Goal: Task Accomplishment & Management: Manage account settings

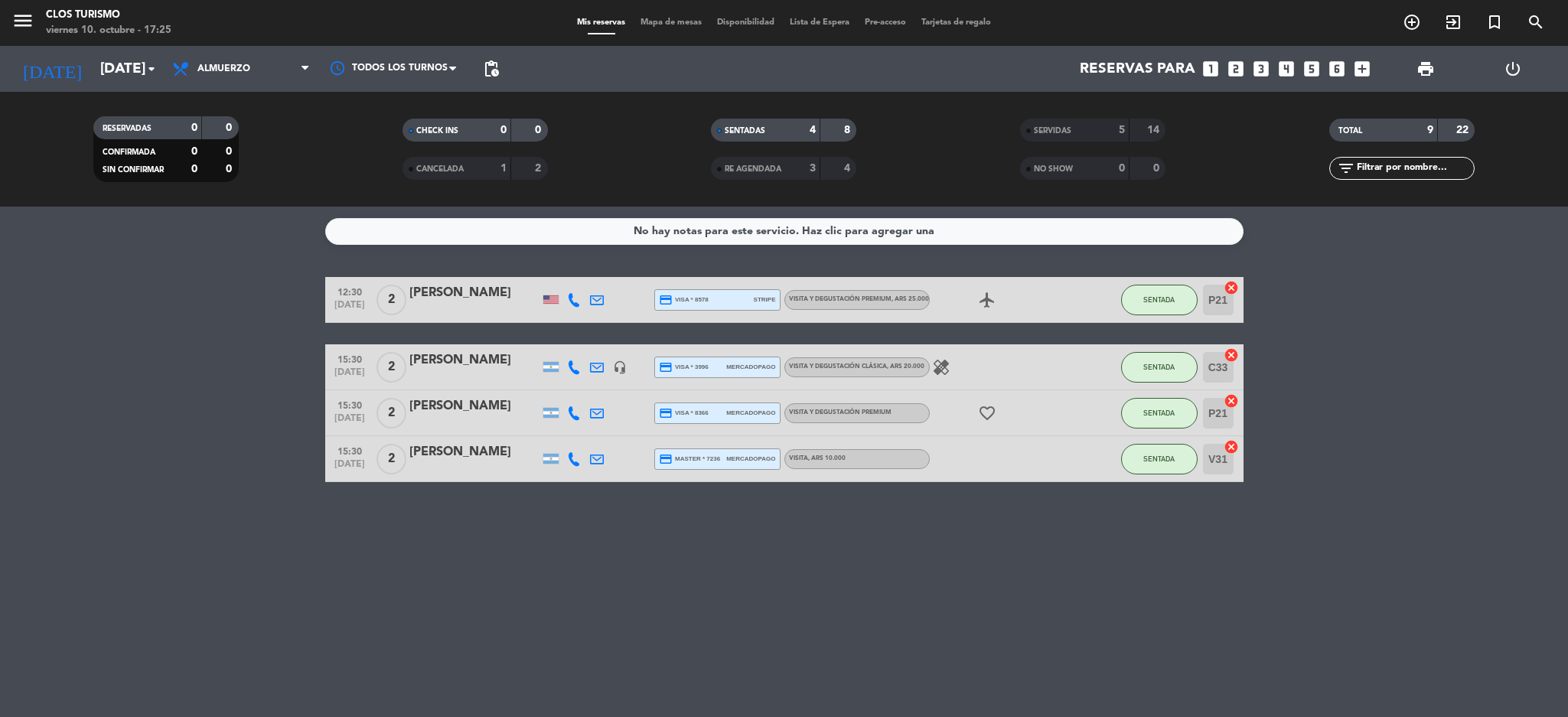
click at [142, 271] on div "No hay notas para este servicio. Haz clic para agregar una 12:30 [DATE] 2 [PERS…" at bounding box center [784, 461] width 1568 height 510
click at [434, 303] on div "[PERSON_NAME]" at bounding box center [475, 293] width 130 height 20
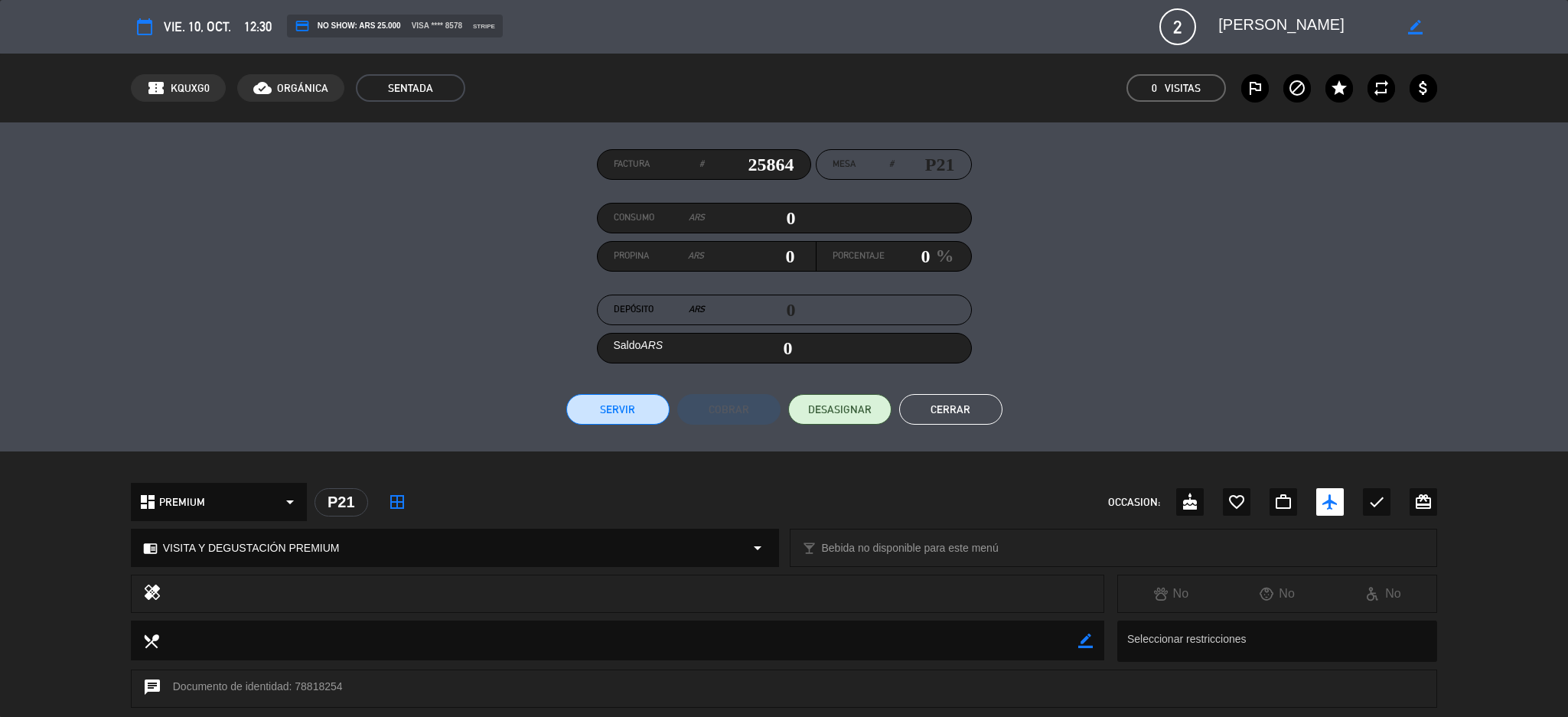
click at [933, 397] on button "Cerrar" at bounding box center [950, 408] width 104 height 31
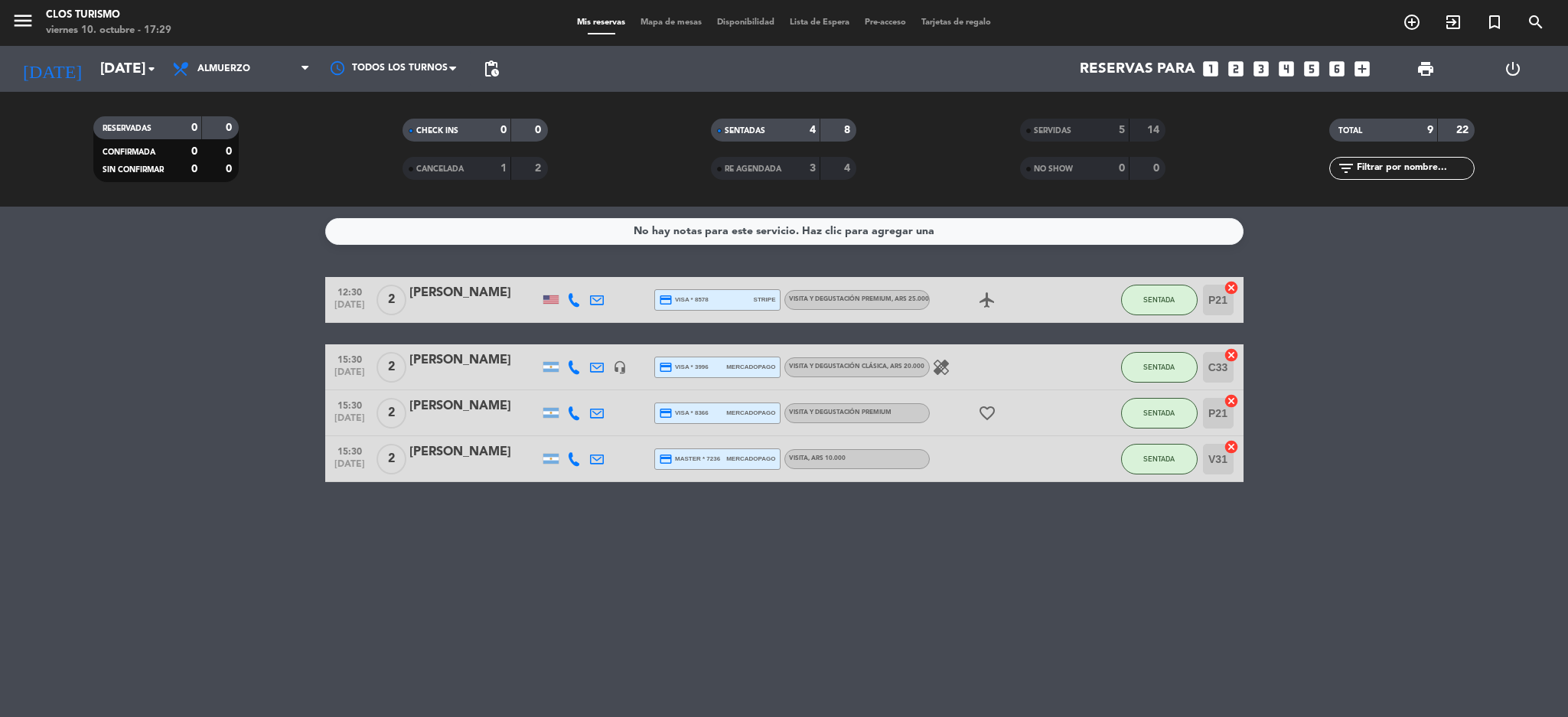
click at [460, 353] on div "[PERSON_NAME]" at bounding box center [475, 360] width 130 height 20
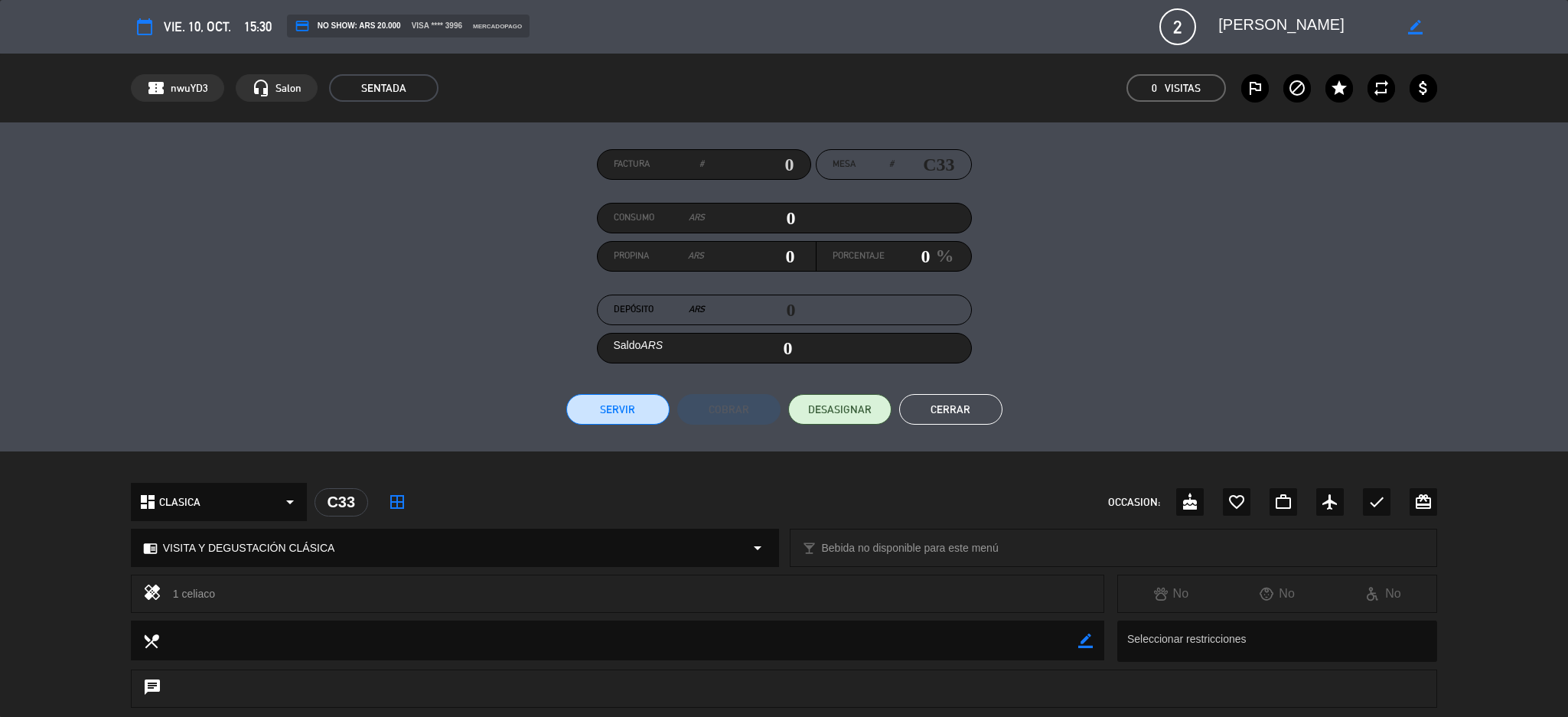
click at [760, 164] on input "text" at bounding box center [749, 164] width 91 height 23
type input "25869"
click at [619, 414] on button "Servir" at bounding box center [618, 408] width 104 height 31
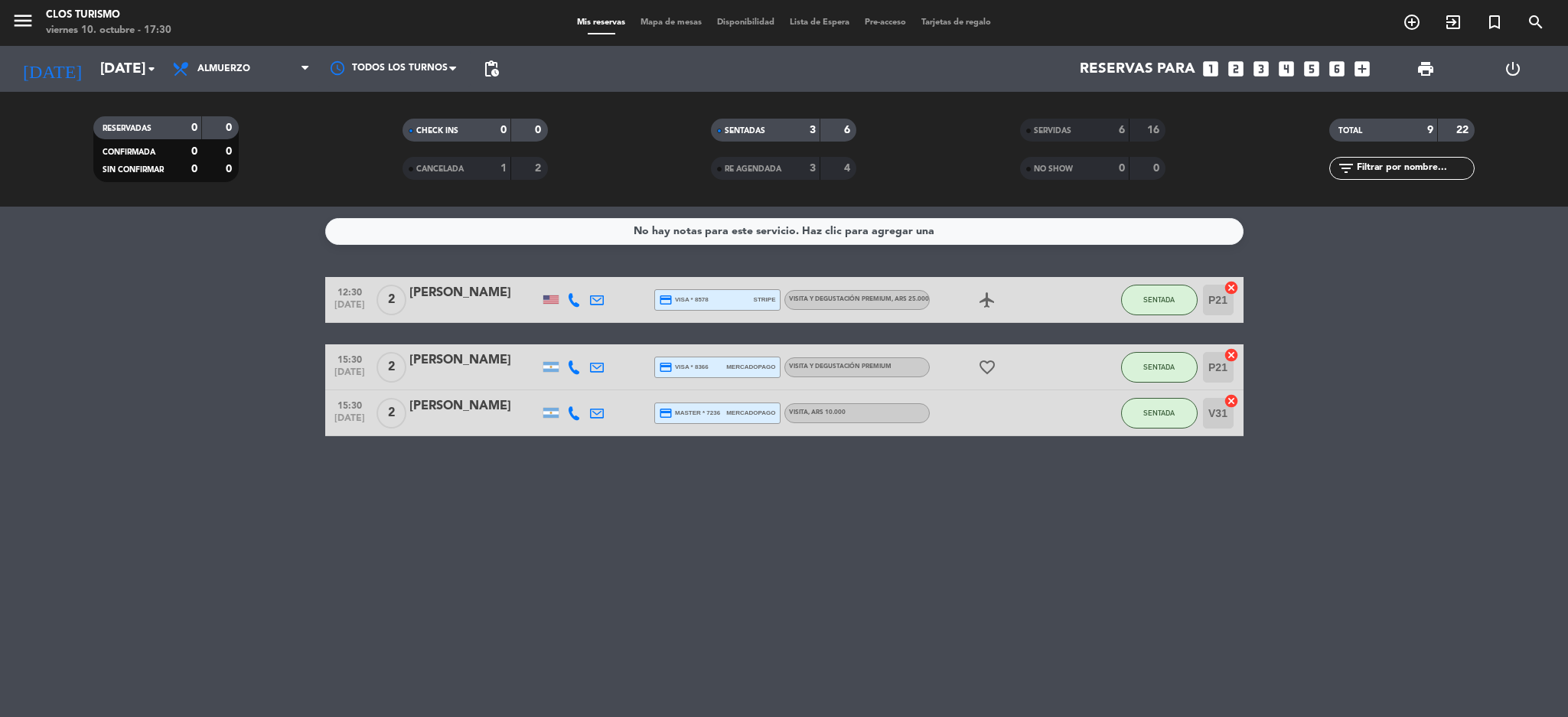
click at [452, 295] on div "[PERSON_NAME]" at bounding box center [475, 293] width 130 height 20
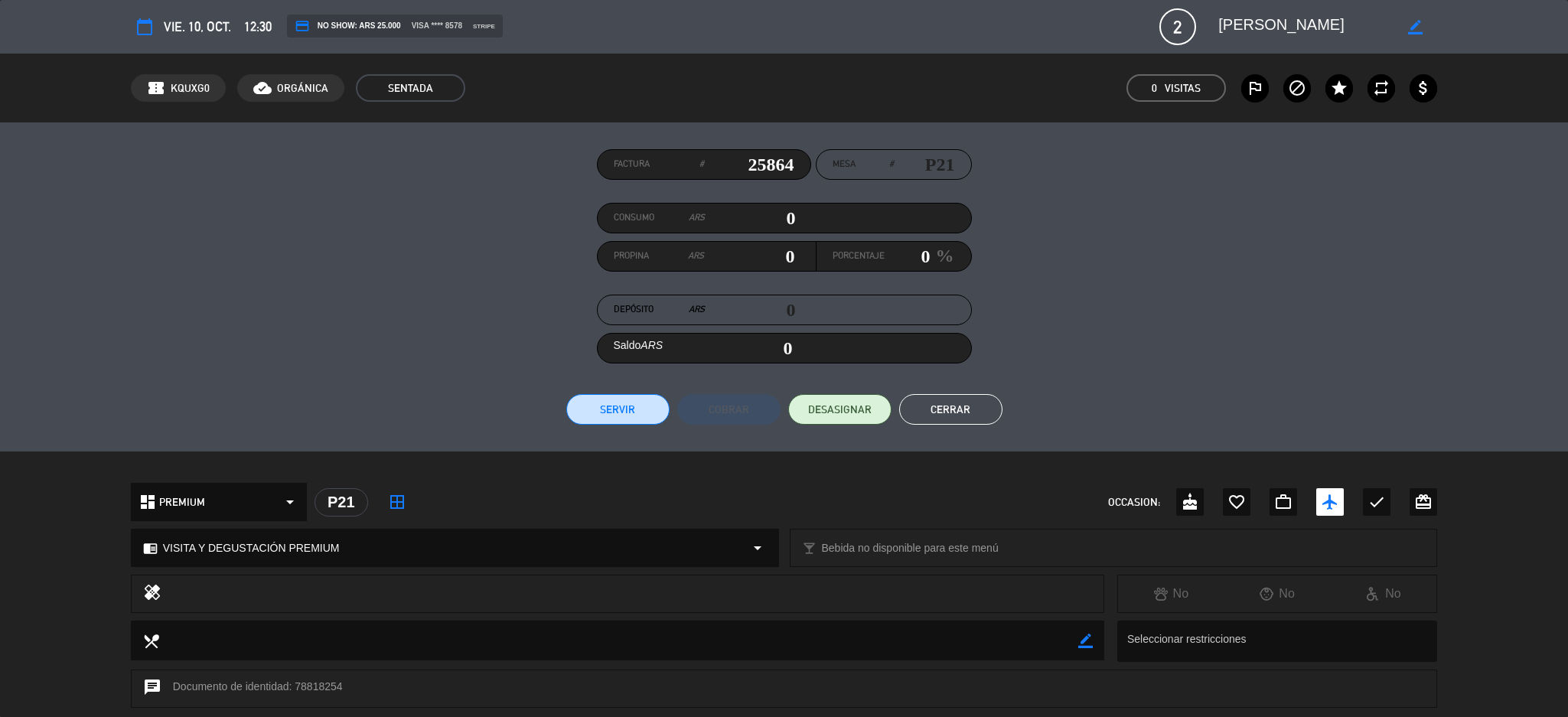
click at [625, 404] on button "Servir" at bounding box center [618, 408] width 104 height 31
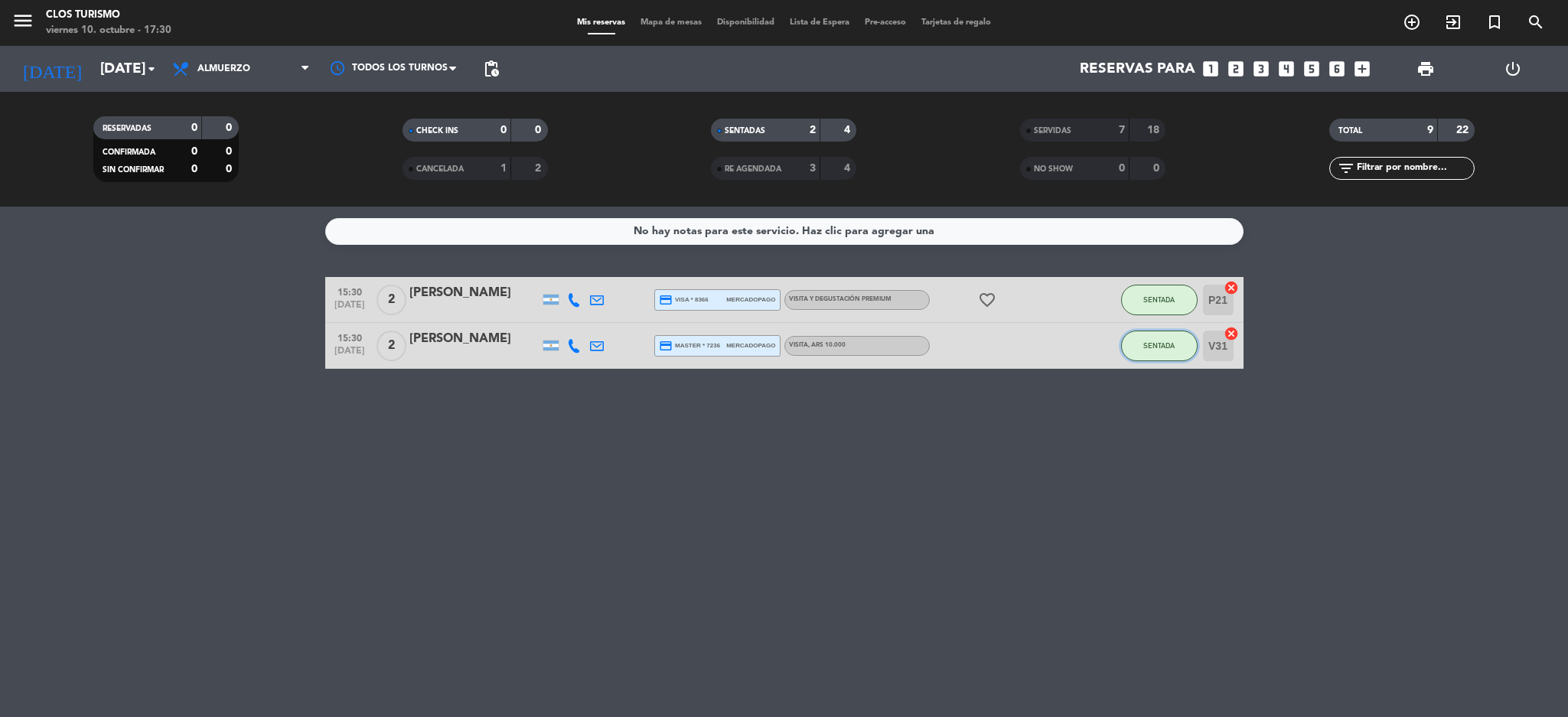
click at [1148, 349] on span "SENTADA" at bounding box center [1159, 345] width 32 height 9
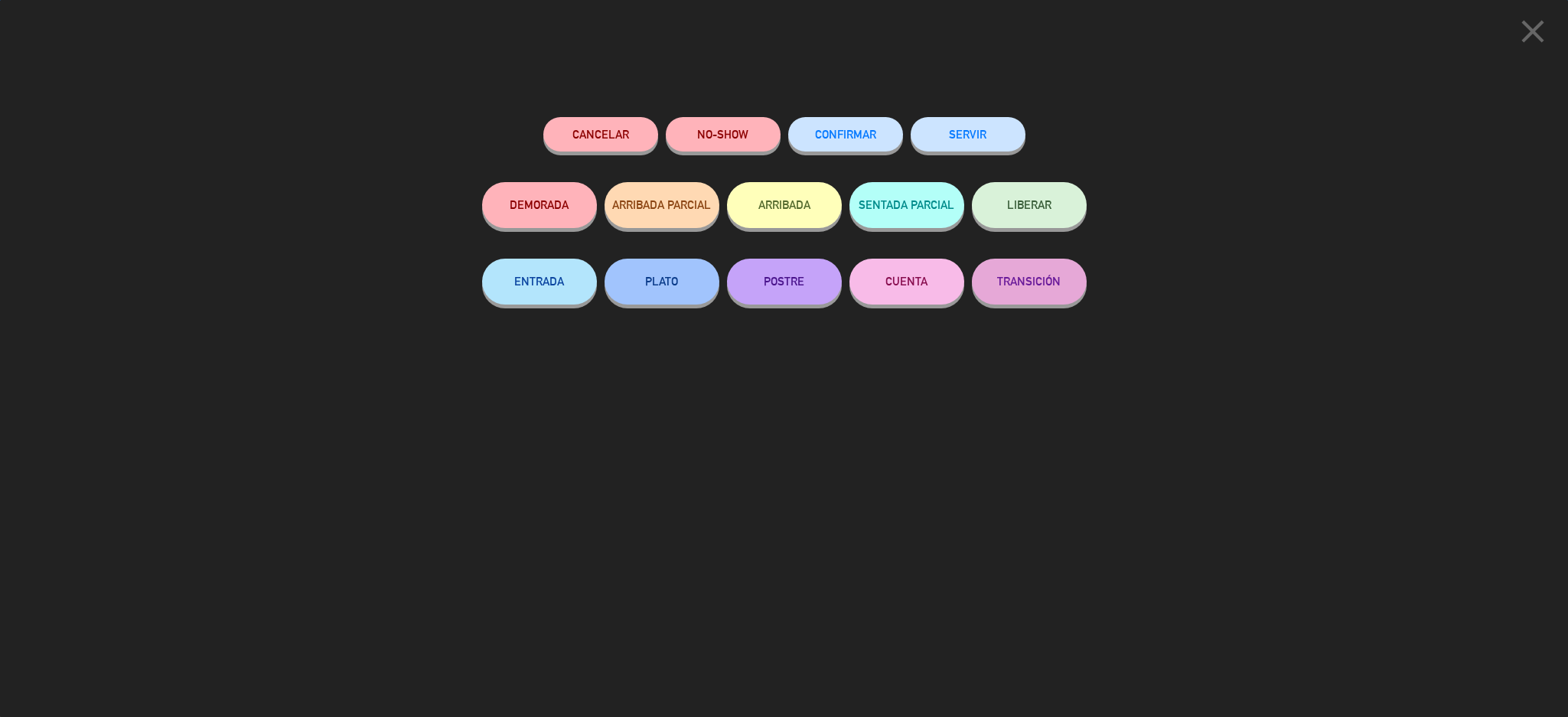
click at [1149, 544] on div "close Cancelar NO-SHOW CONFIRMAR SERVIR DEMORADA ARRIBADA PARCIAL ARRIBADA SENT…" at bounding box center [784, 358] width 1568 height 717
click at [1521, 36] on icon "close" at bounding box center [1532, 31] width 38 height 38
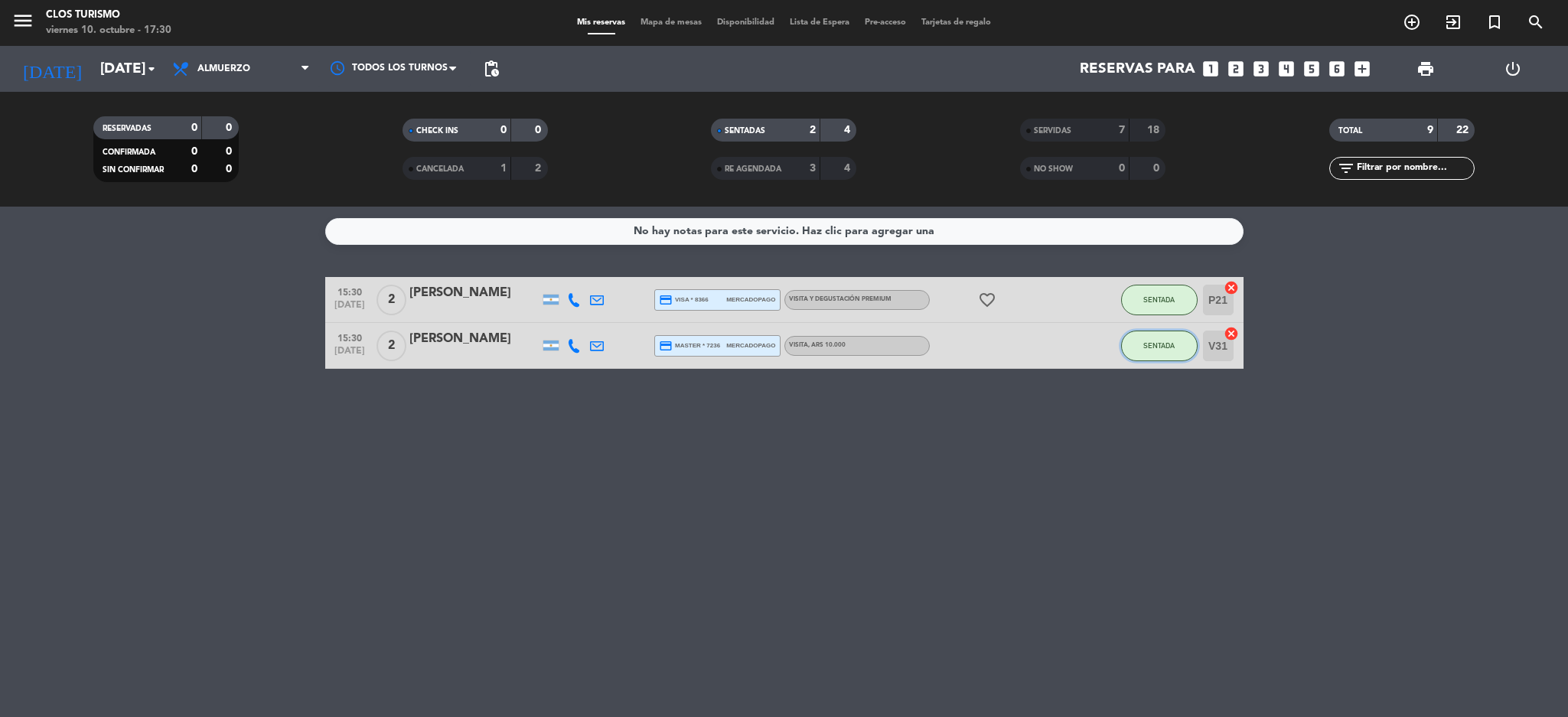
click at [1153, 349] on span "SENTADA" at bounding box center [1159, 345] width 32 height 9
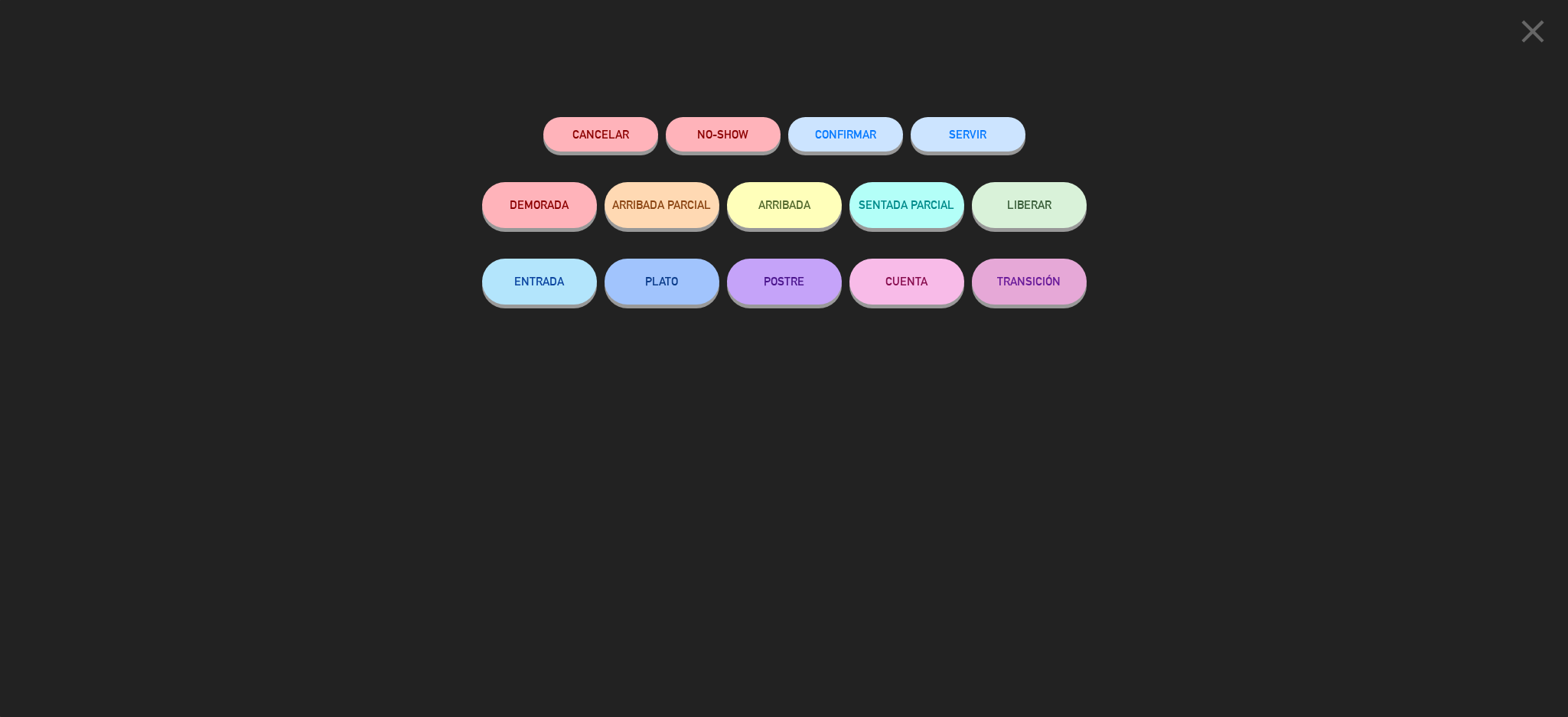
click at [1531, 35] on icon "close" at bounding box center [1532, 31] width 38 height 38
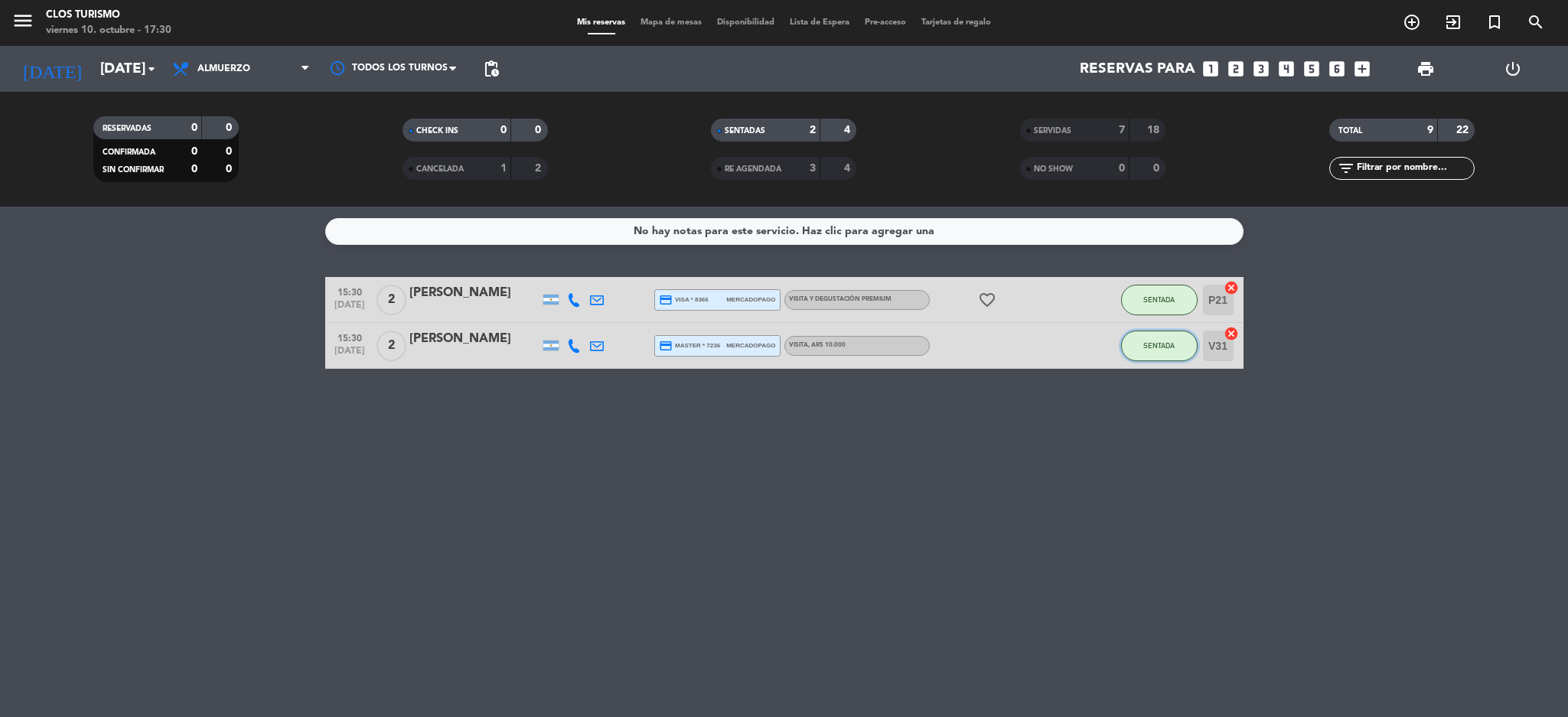
click at [1149, 344] on span "SENTADA" at bounding box center [1159, 345] width 32 height 9
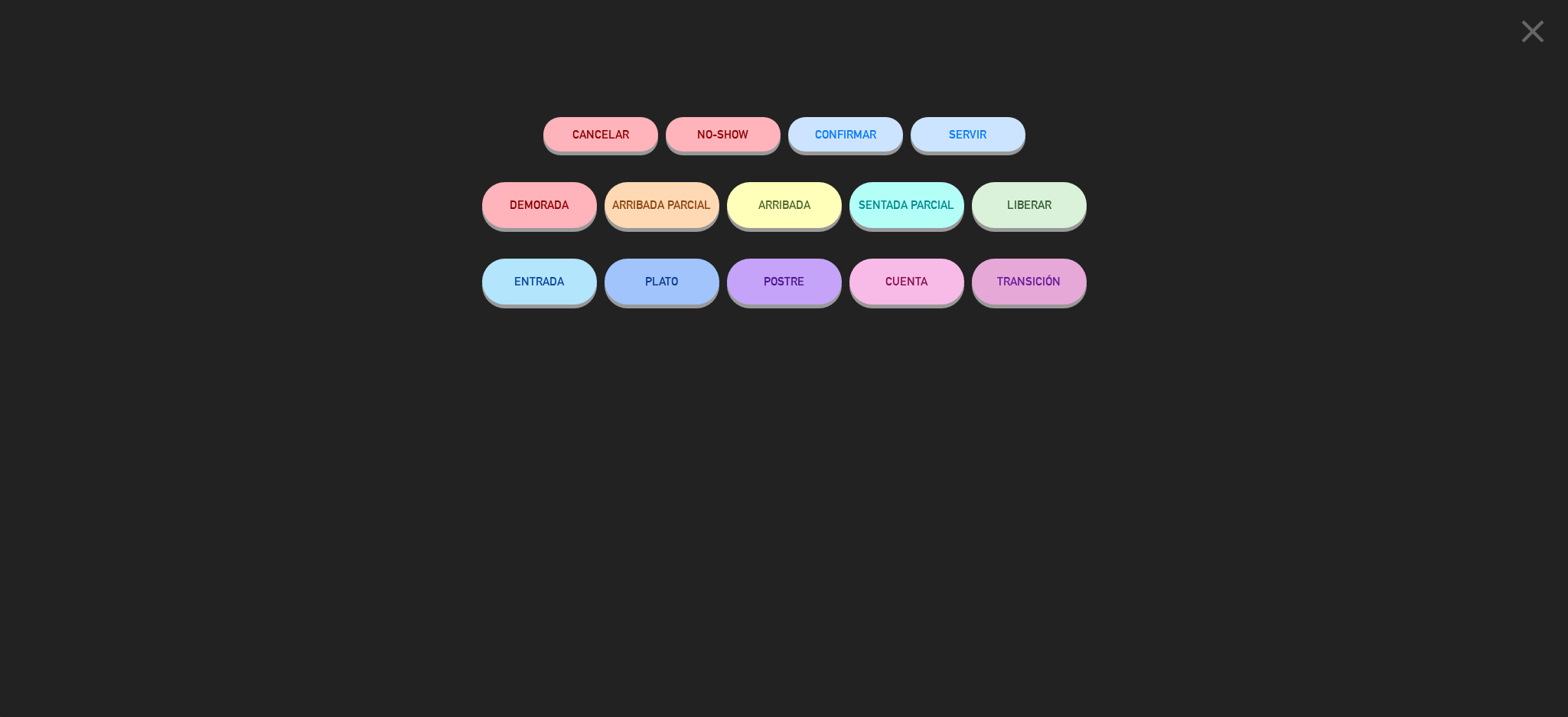
click at [739, 138] on button "NO-SHOW" at bounding box center [723, 134] width 114 height 35
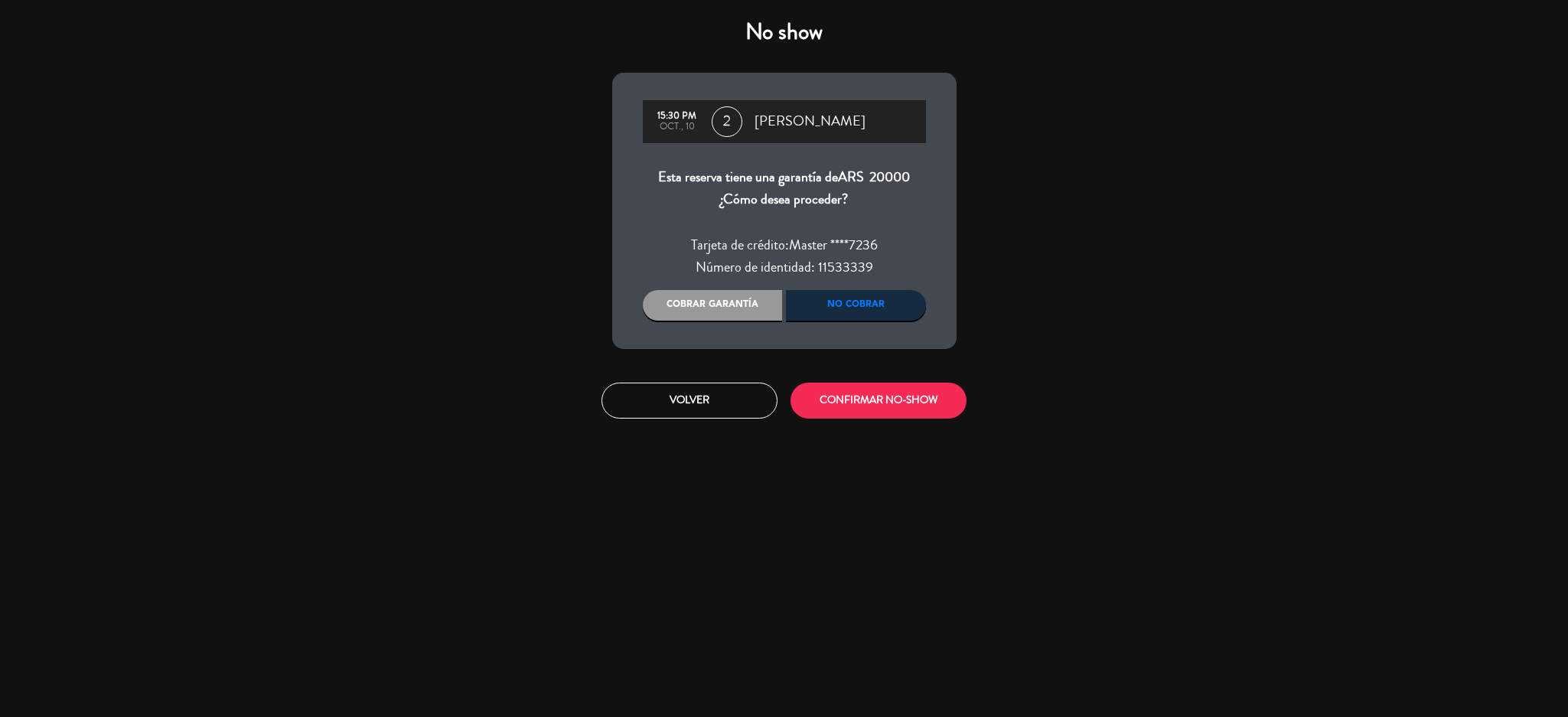
click at [873, 312] on div "No cobrar" at bounding box center [856, 305] width 140 height 31
click at [870, 306] on div "No cobrar" at bounding box center [856, 305] width 140 height 31
click at [886, 296] on div "No cobrar" at bounding box center [856, 305] width 140 height 31
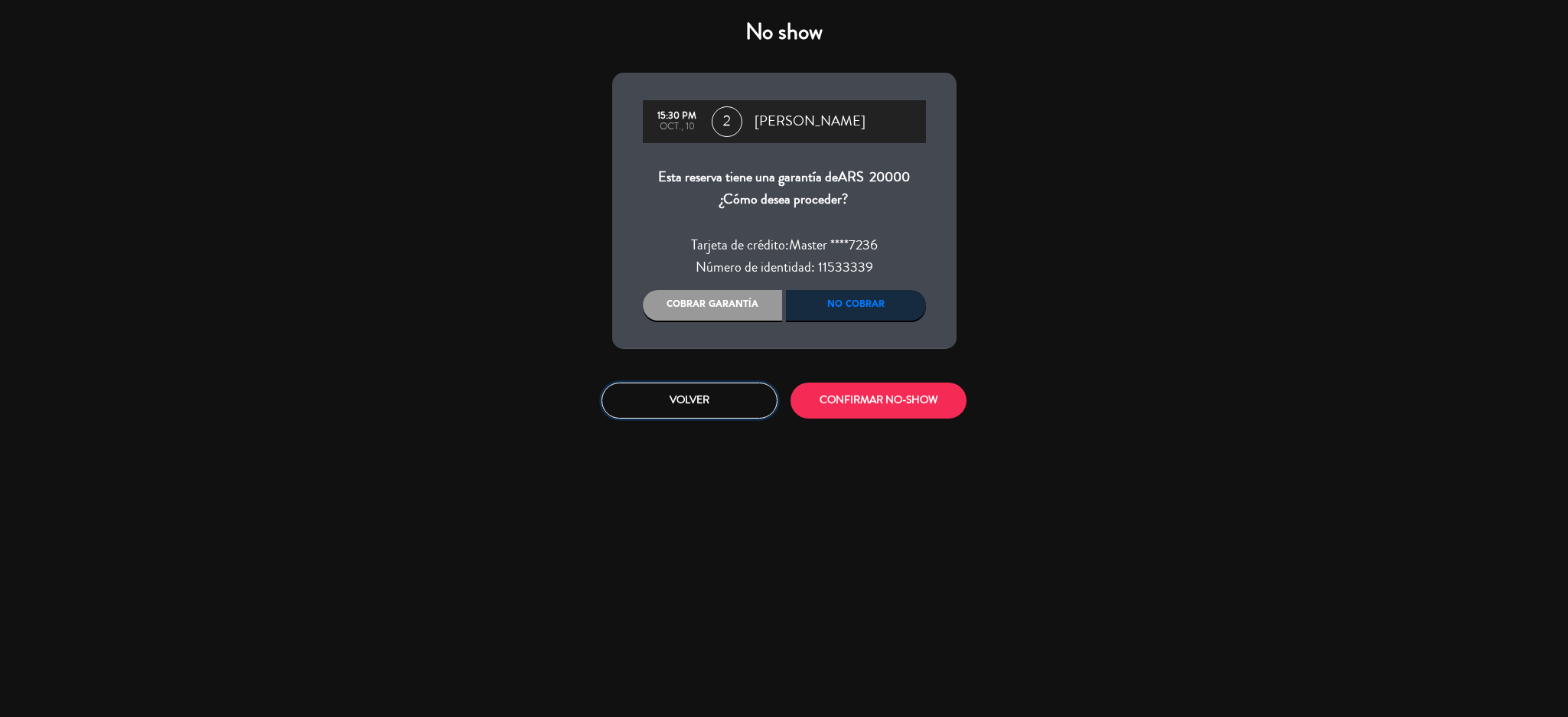
click at [671, 391] on button "Volver" at bounding box center [690, 400] width 176 height 36
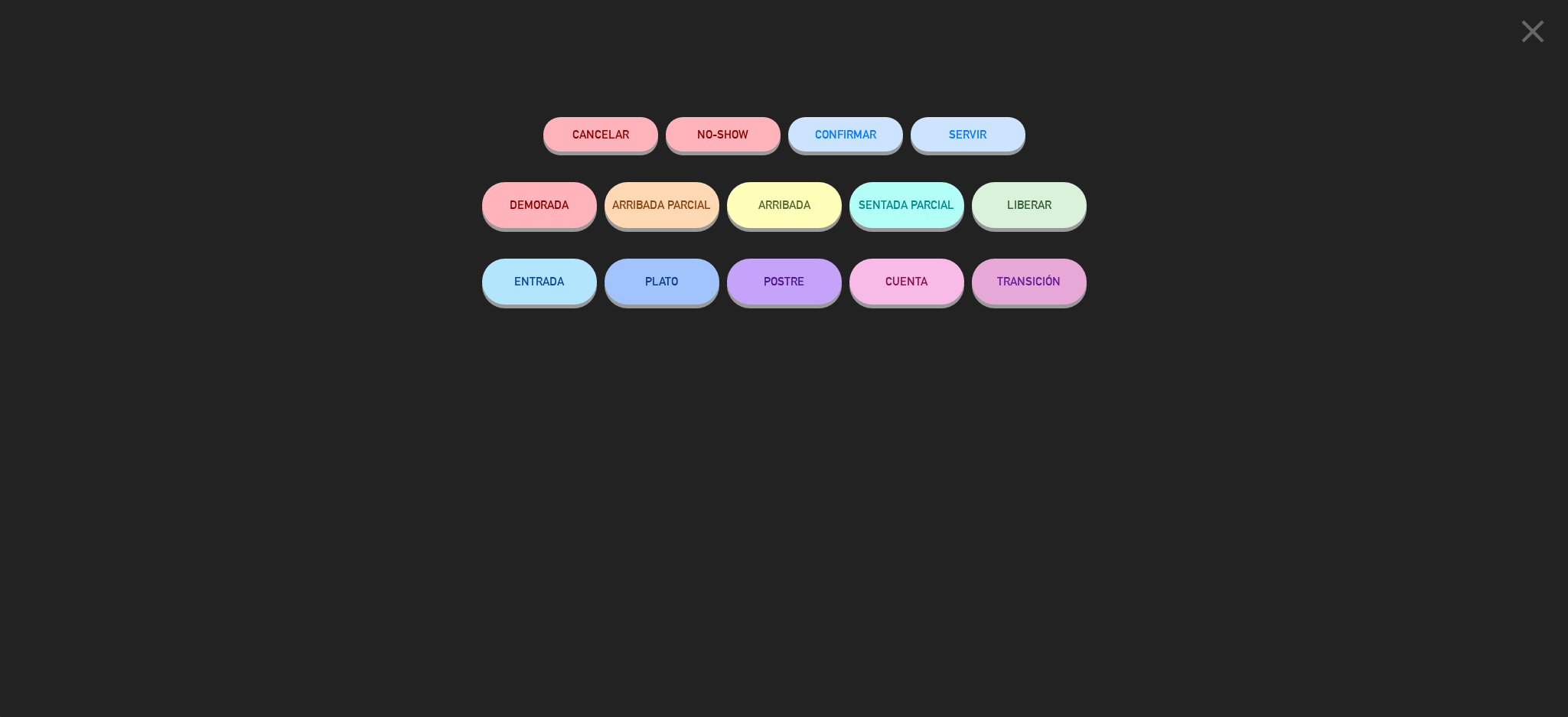
click at [1536, 39] on icon "close" at bounding box center [1532, 31] width 38 height 38
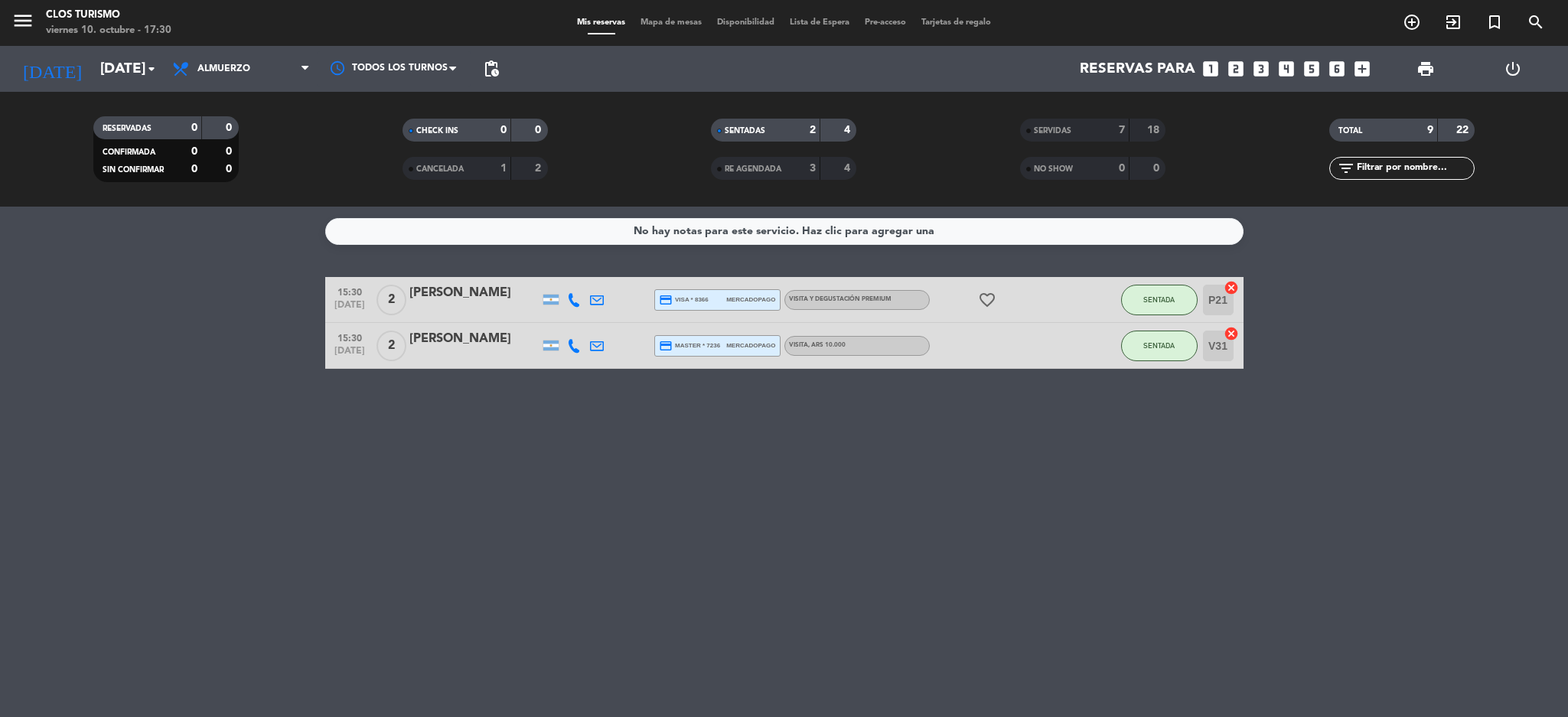
click at [472, 342] on div "[PERSON_NAME]" at bounding box center [475, 338] width 130 height 20
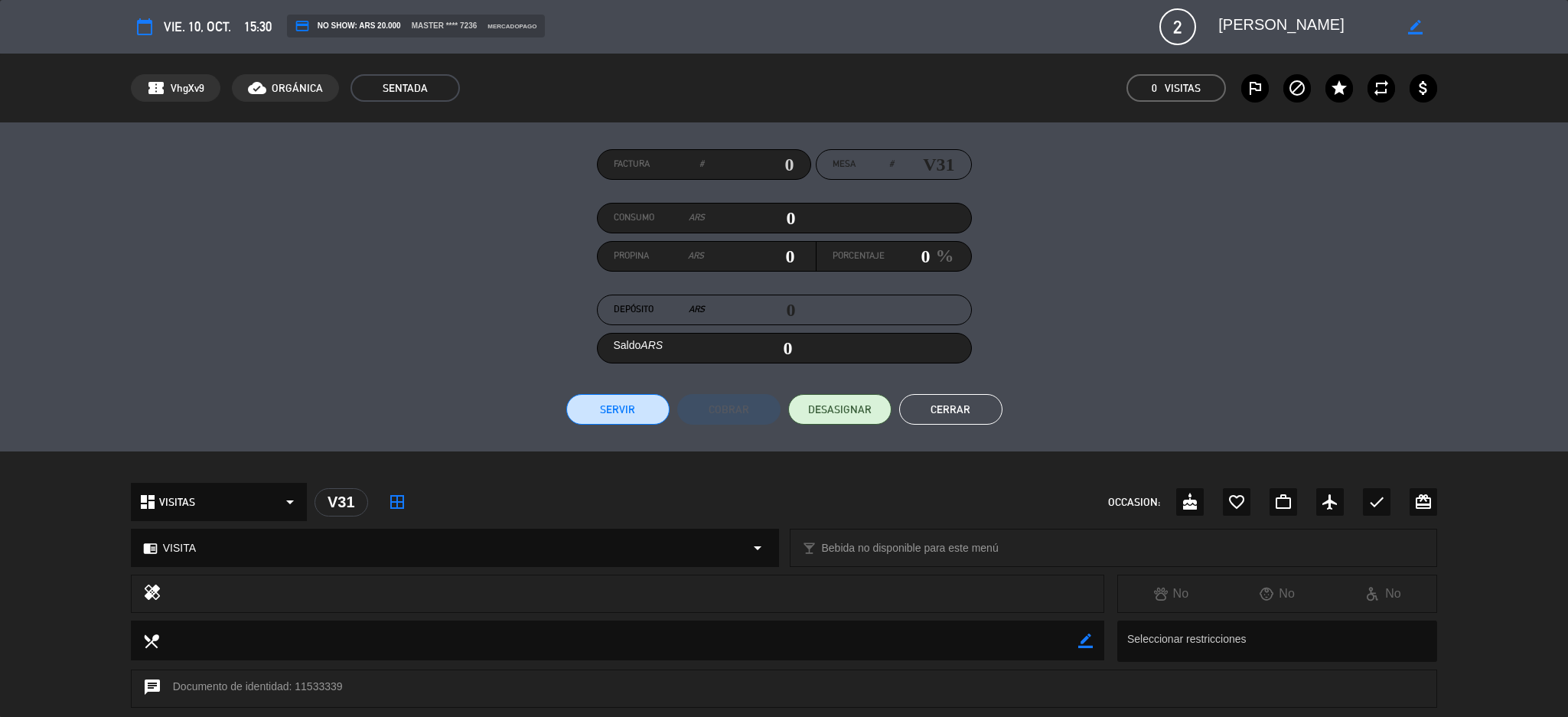
click at [950, 413] on button "Cerrar" at bounding box center [950, 408] width 104 height 31
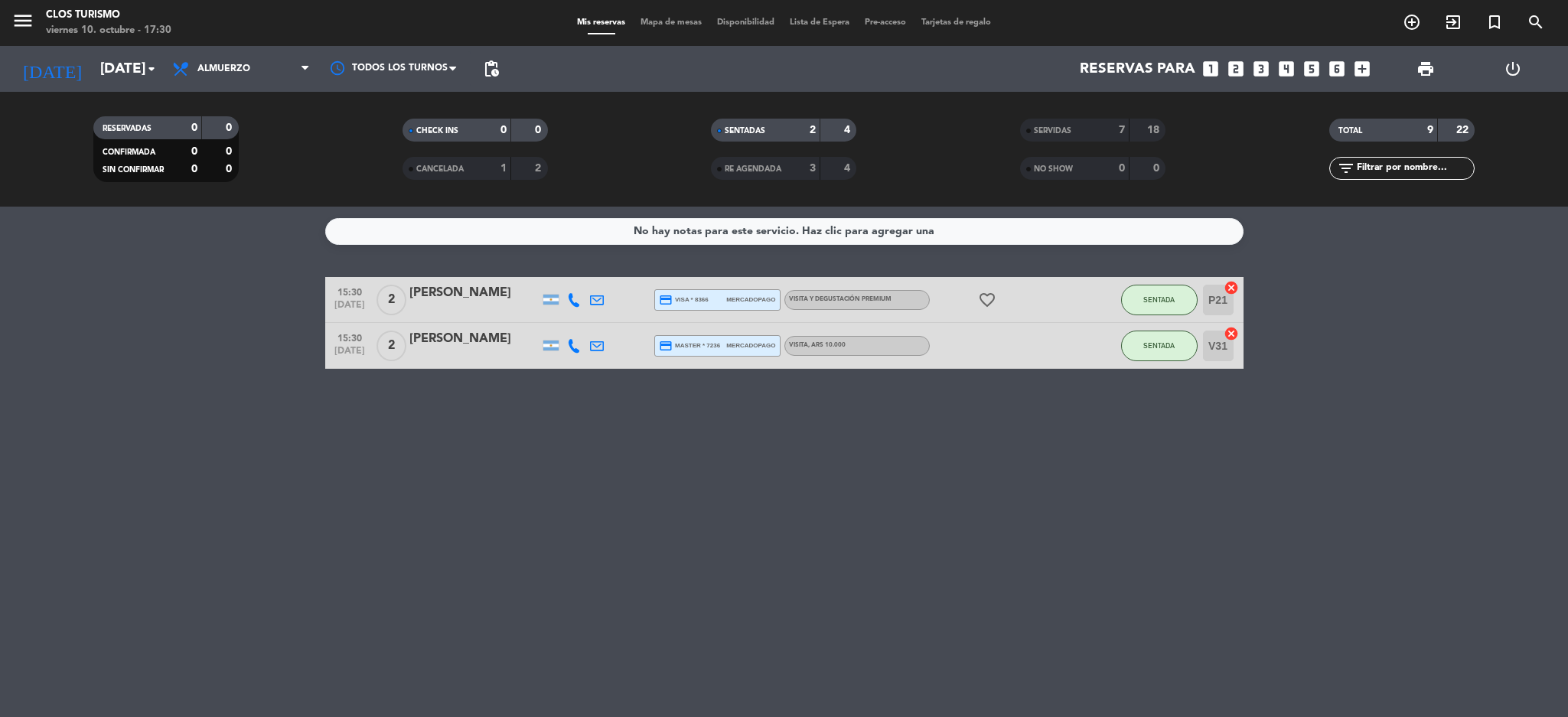
click at [483, 337] on div "[PERSON_NAME]" at bounding box center [475, 338] width 130 height 20
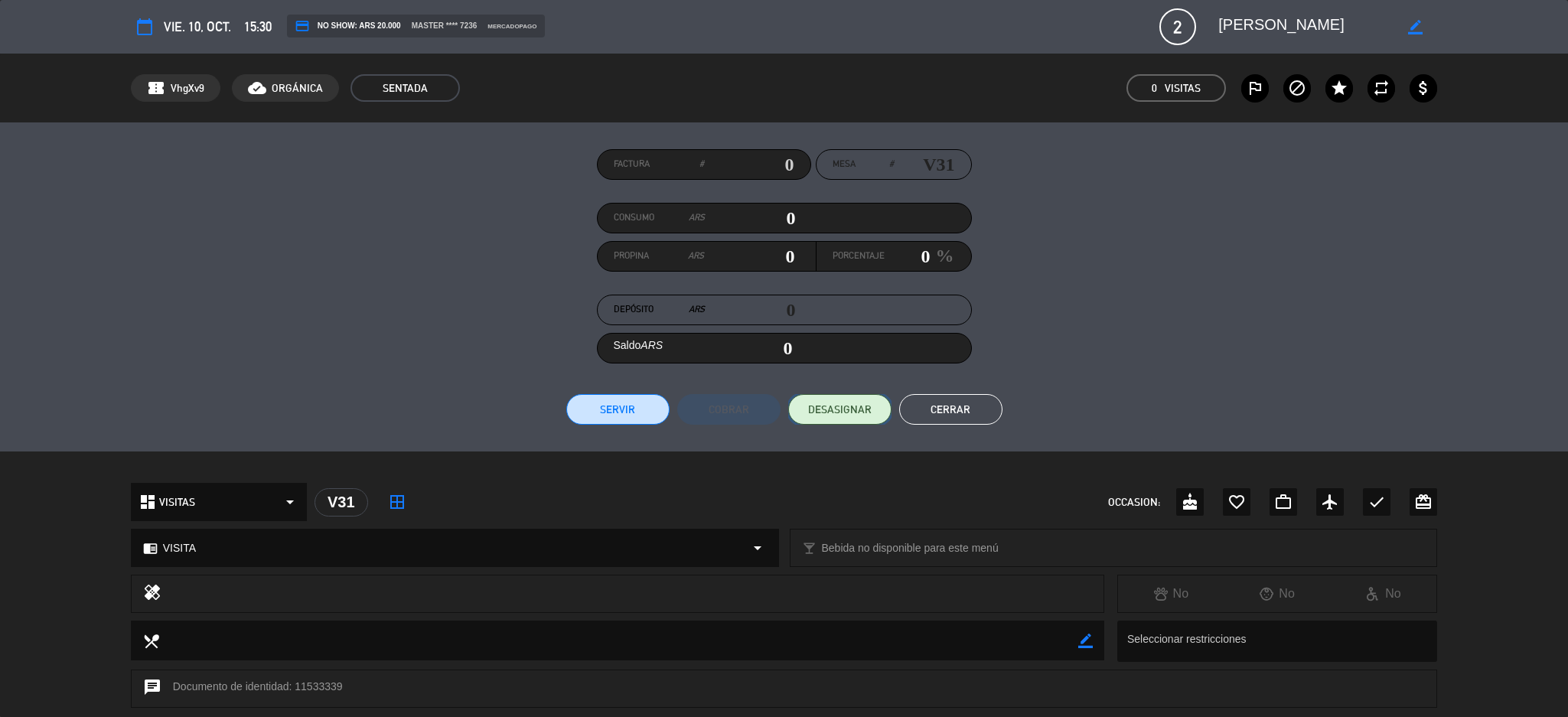
click at [859, 411] on span "DESASIGNAR" at bounding box center [840, 409] width 63 height 16
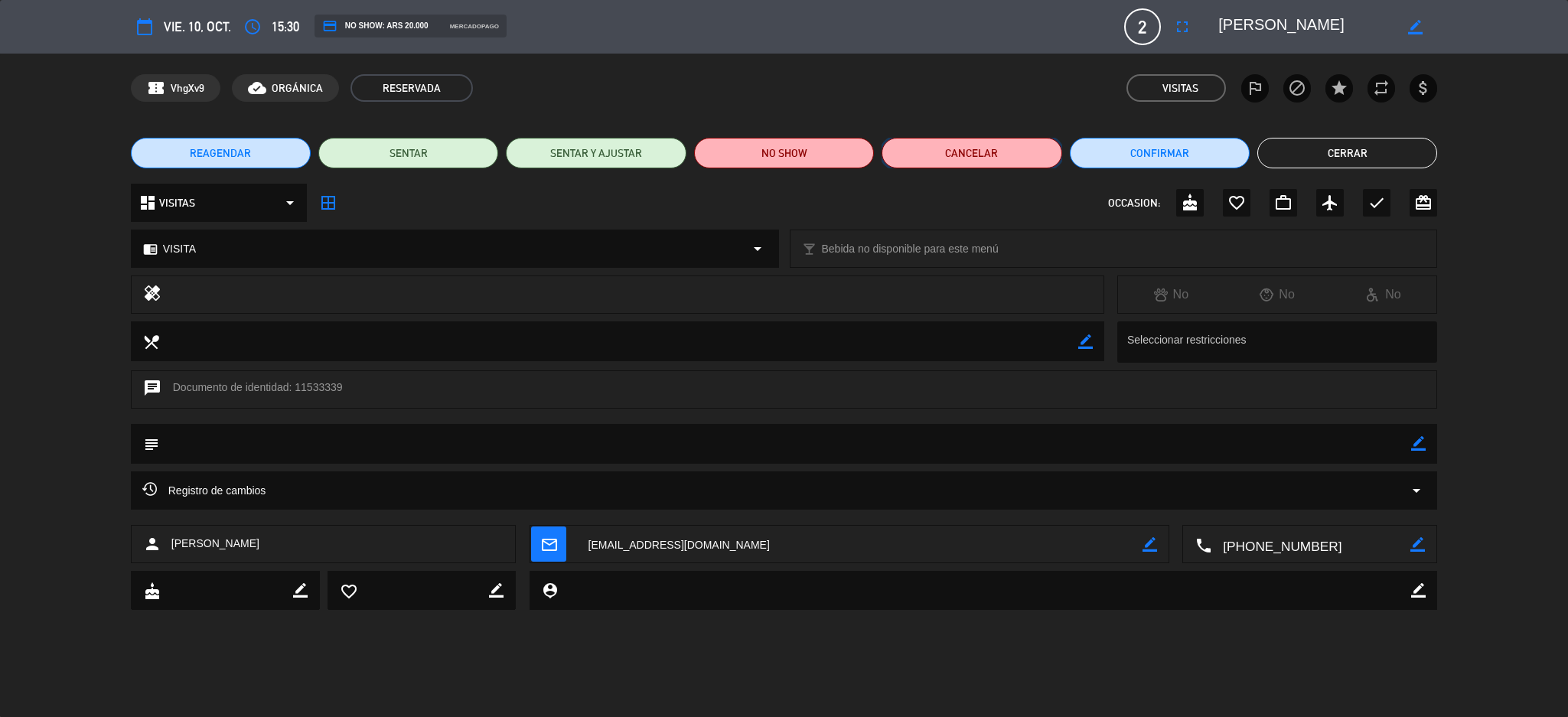
click at [953, 152] on button "Cancelar" at bounding box center [971, 153] width 180 height 31
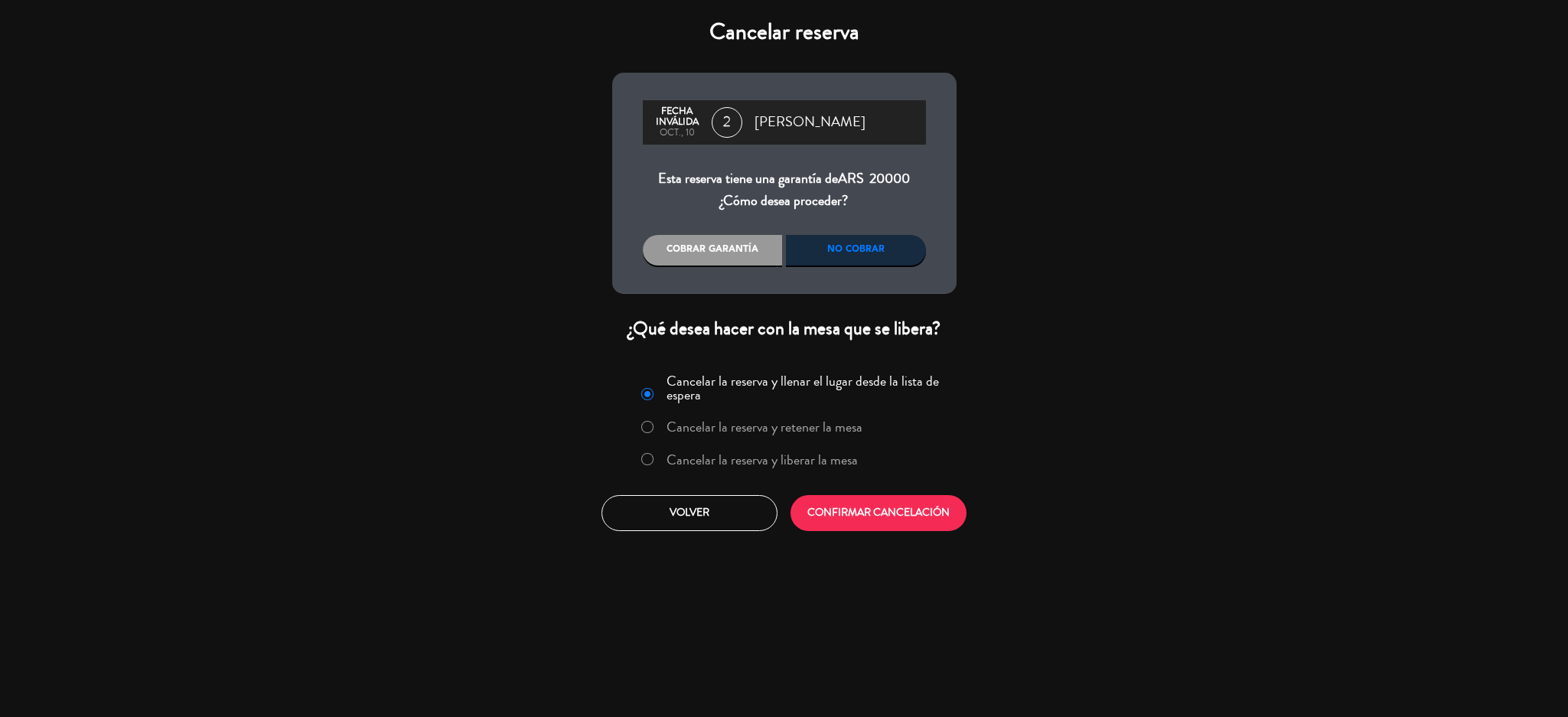
click at [865, 244] on div "No cobrar" at bounding box center [856, 250] width 140 height 31
click at [912, 522] on button "CONFIRMAR CANCELACIÓN" at bounding box center [878, 513] width 176 height 36
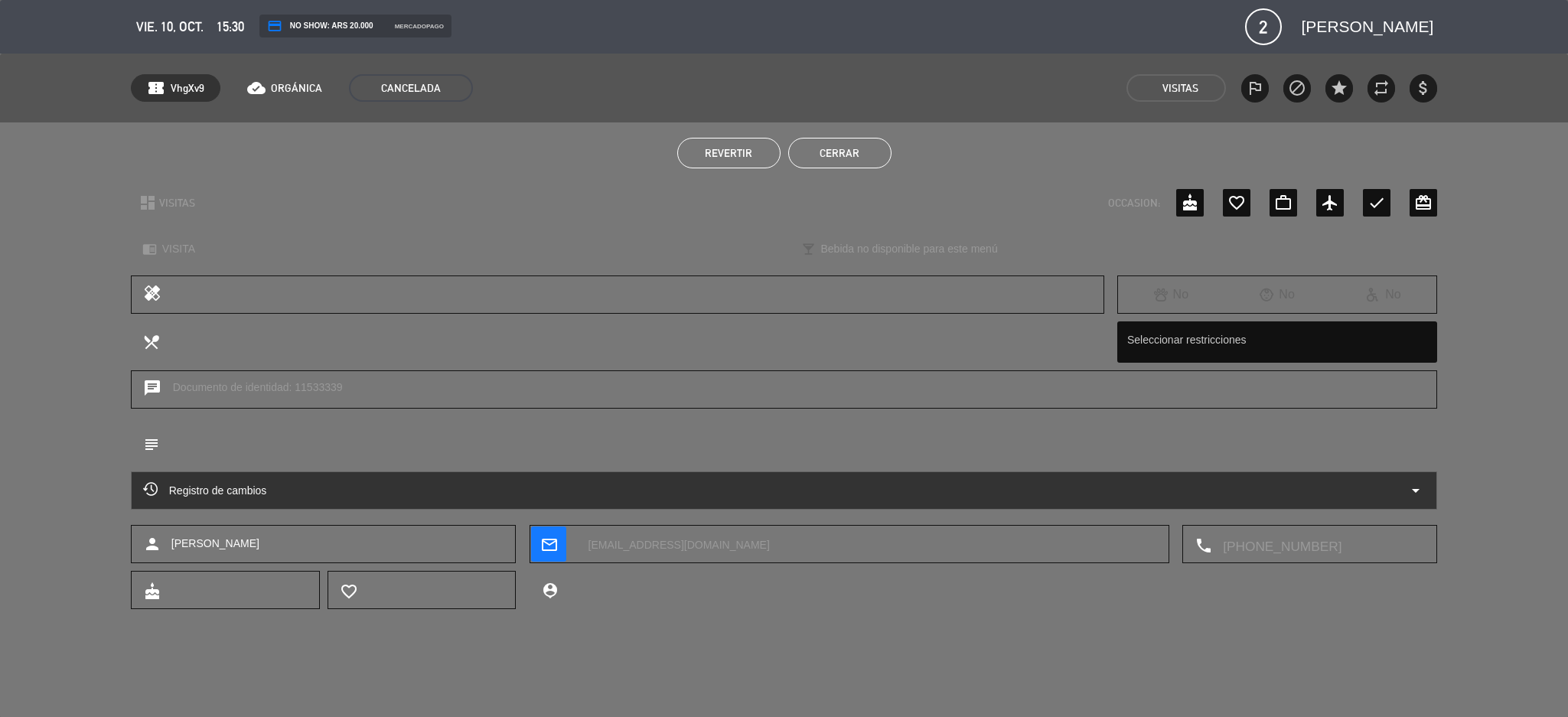
click at [870, 152] on button "Cerrar" at bounding box center [840, 153] width 104 height 31
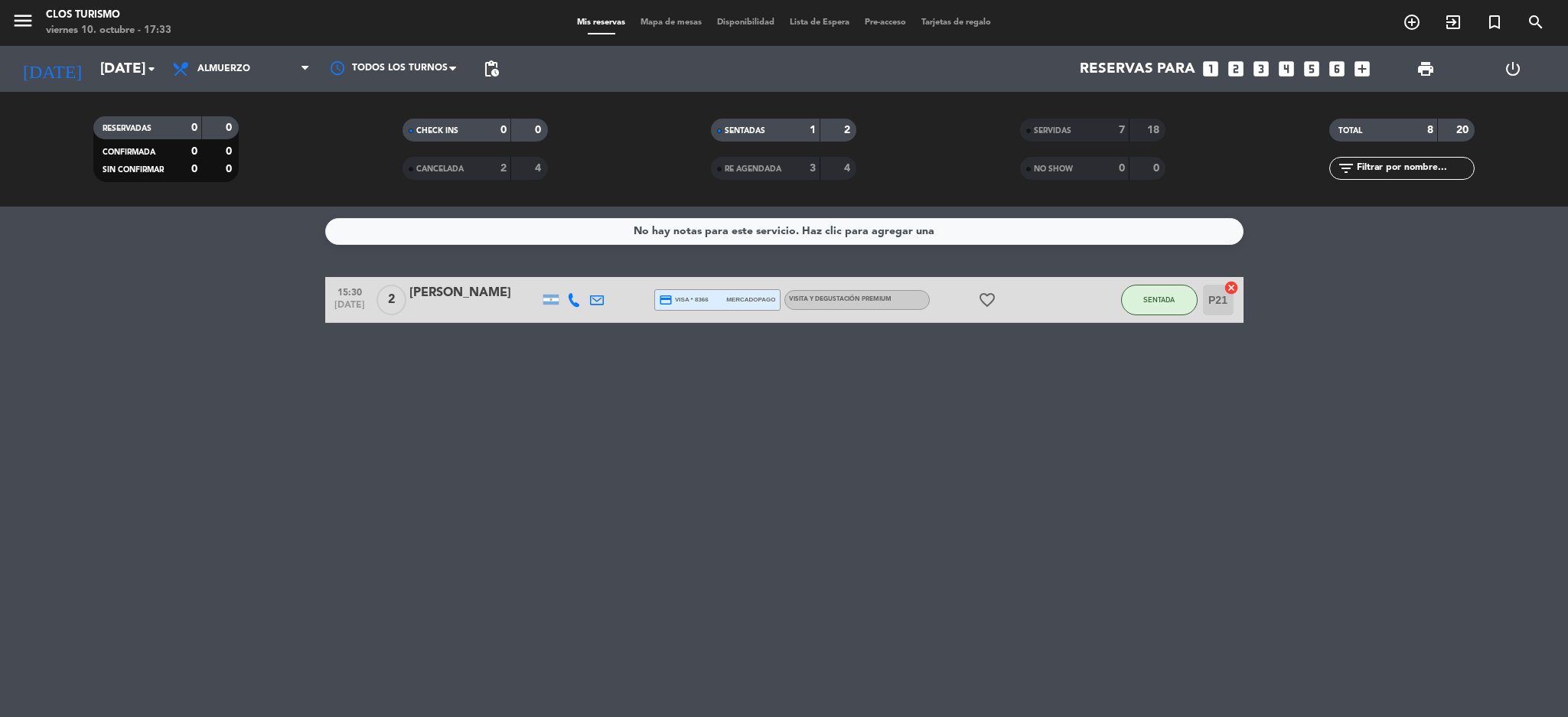
click at [458, 422] on div "No hay notas para este servicio. Haz clic para agregar una 15:30 [DATE] 2 [PERS…" at bounding box center [784, 461] width 1568 height 510
click at [1129, 124] on div at bounding box center [1129, 129] width 1 height 23
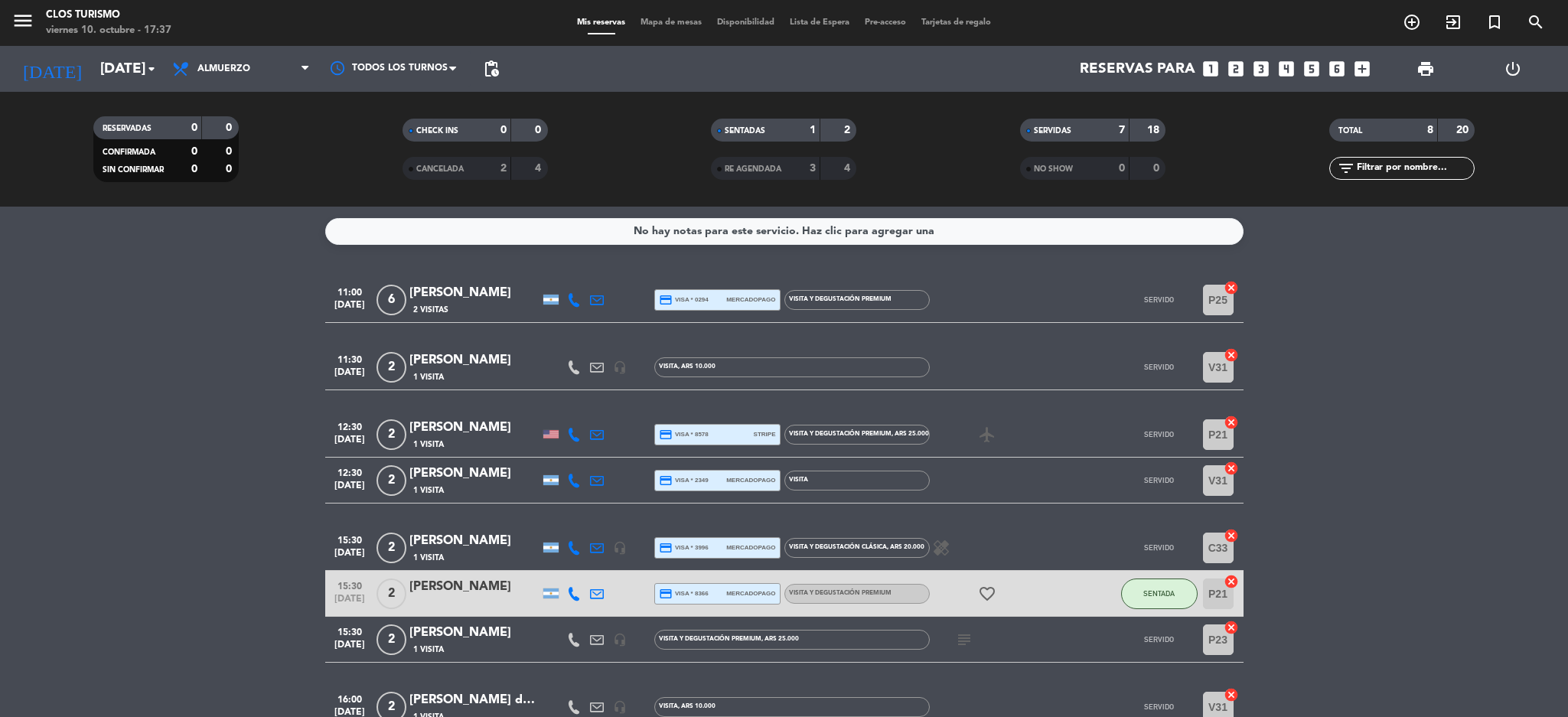
click at [473, 430] on div "[PERSON_NAME]" at bounding box center [475, 427] width 130 height 20
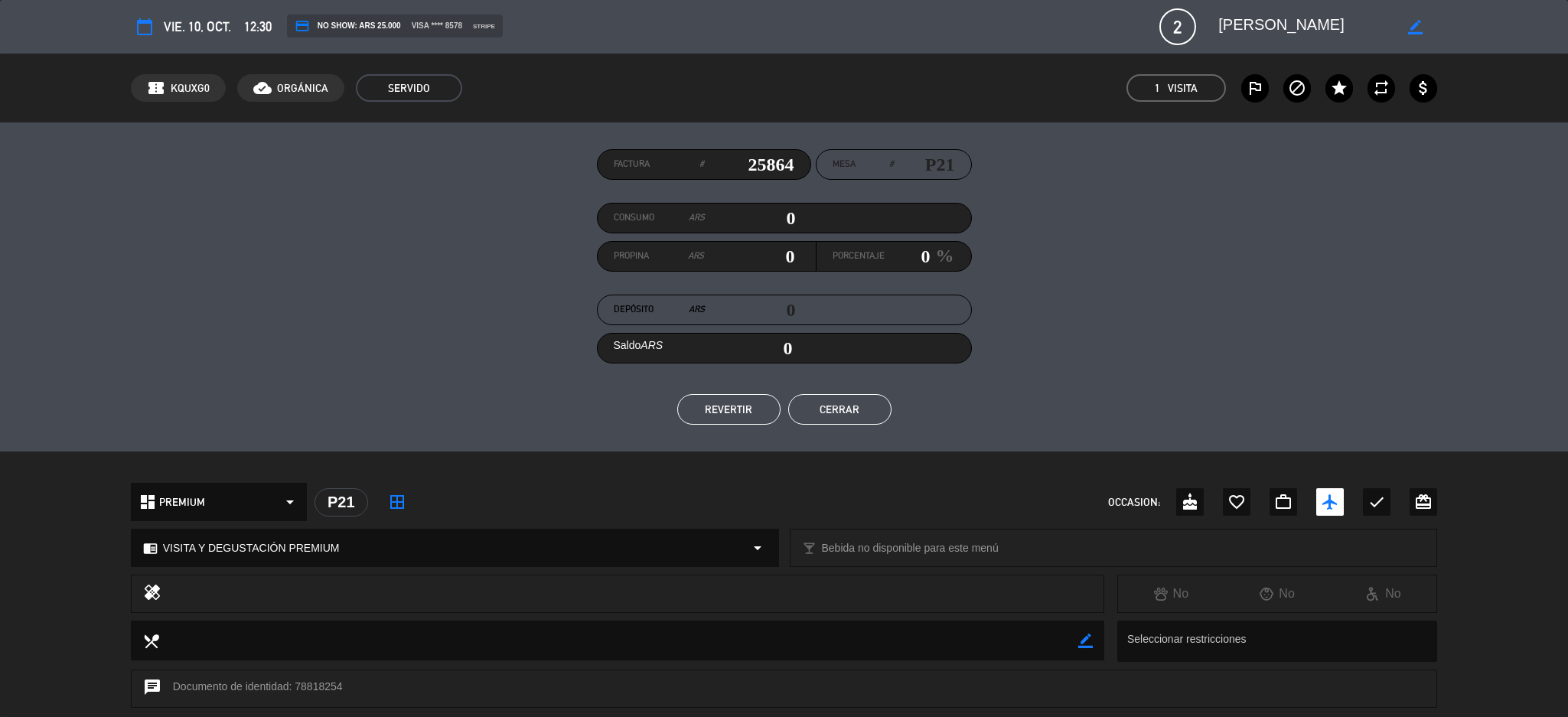
click at [775, 155] on input "25864" at bounding box center [749, 164] width 91 height 23
click at [721, 401] on button "REVERTIR" at bounding box center [728, 408] width 104 height 31
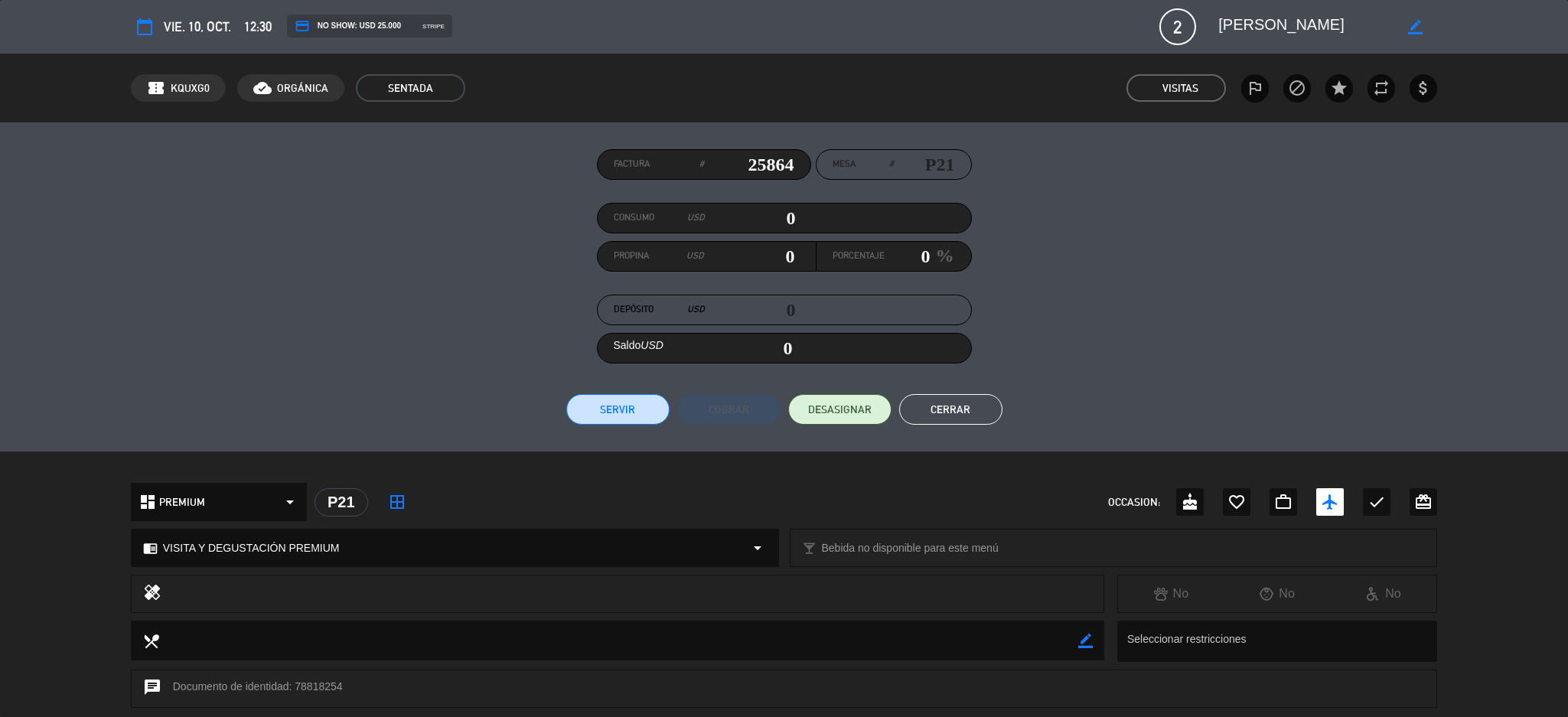
drag, startPoint x: 779, startPoint y: 162, endPoint x: 787, endPoint y: 166, distance: 8.9
click at [777, 162] on input "25864" at bounding box center [749, 164] width 91 height 23
click at [923, 416] on button "Cerrar" at bounding box center [950, 408] width 104 height 31
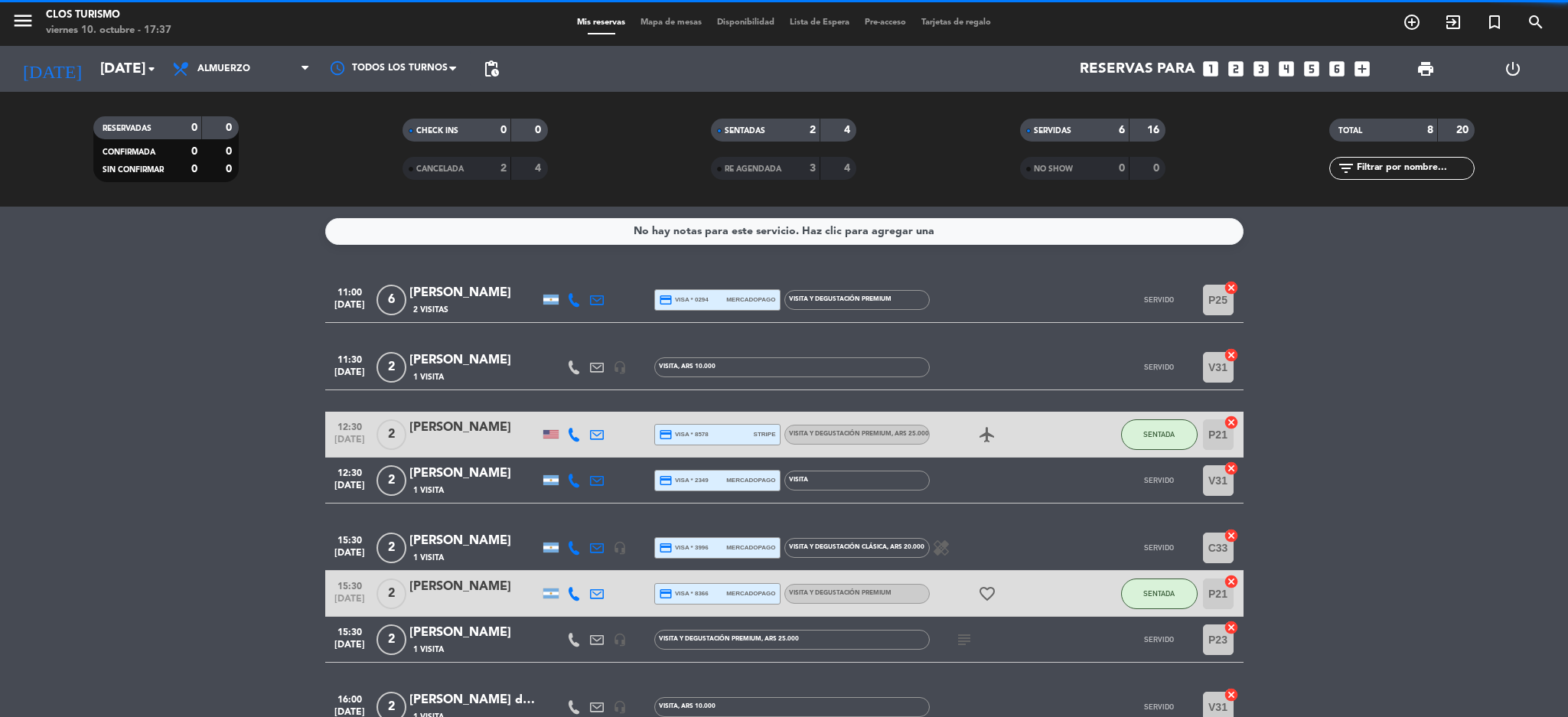
scroll to position [90, 0]
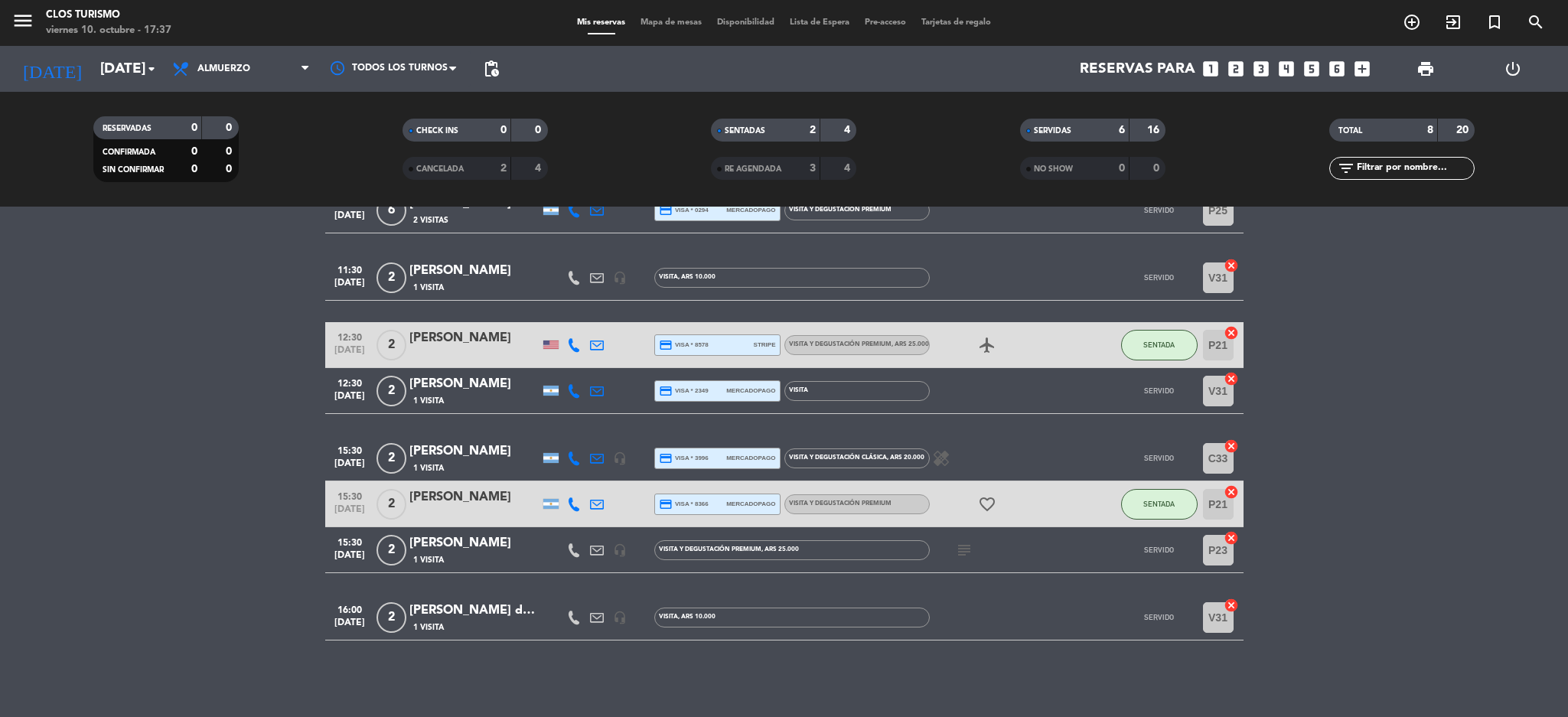
click at [451, 536] on div "[PERSON_NAME]" at bounding box center [475, 543] width 130 height 20
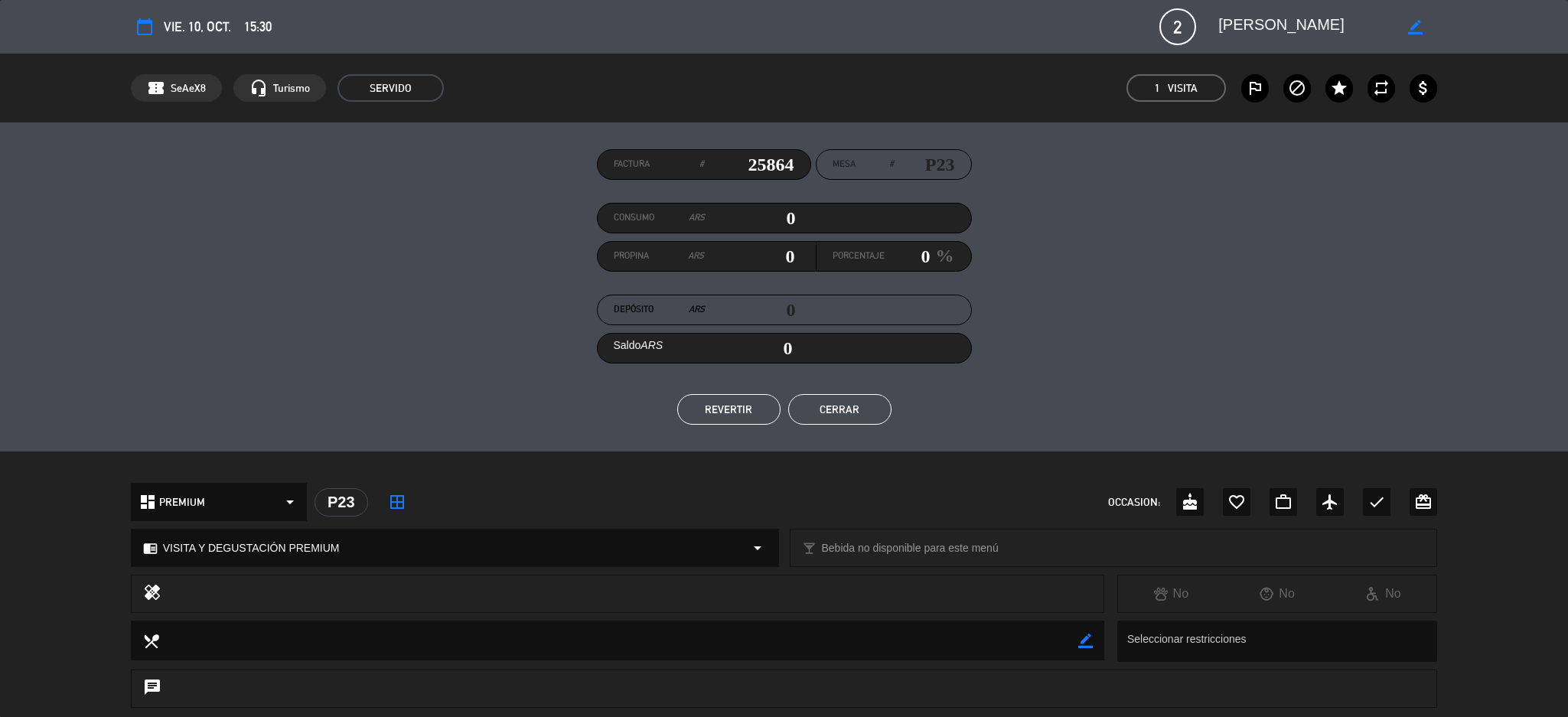
drag, startPoint x: 866, startPoint y: 413, endPoint x: 846, endPoint y: 413, distance: 20.0
click at [863, 413] on button "Cerrar" at bounding box center [840, 408] width 104 height 31
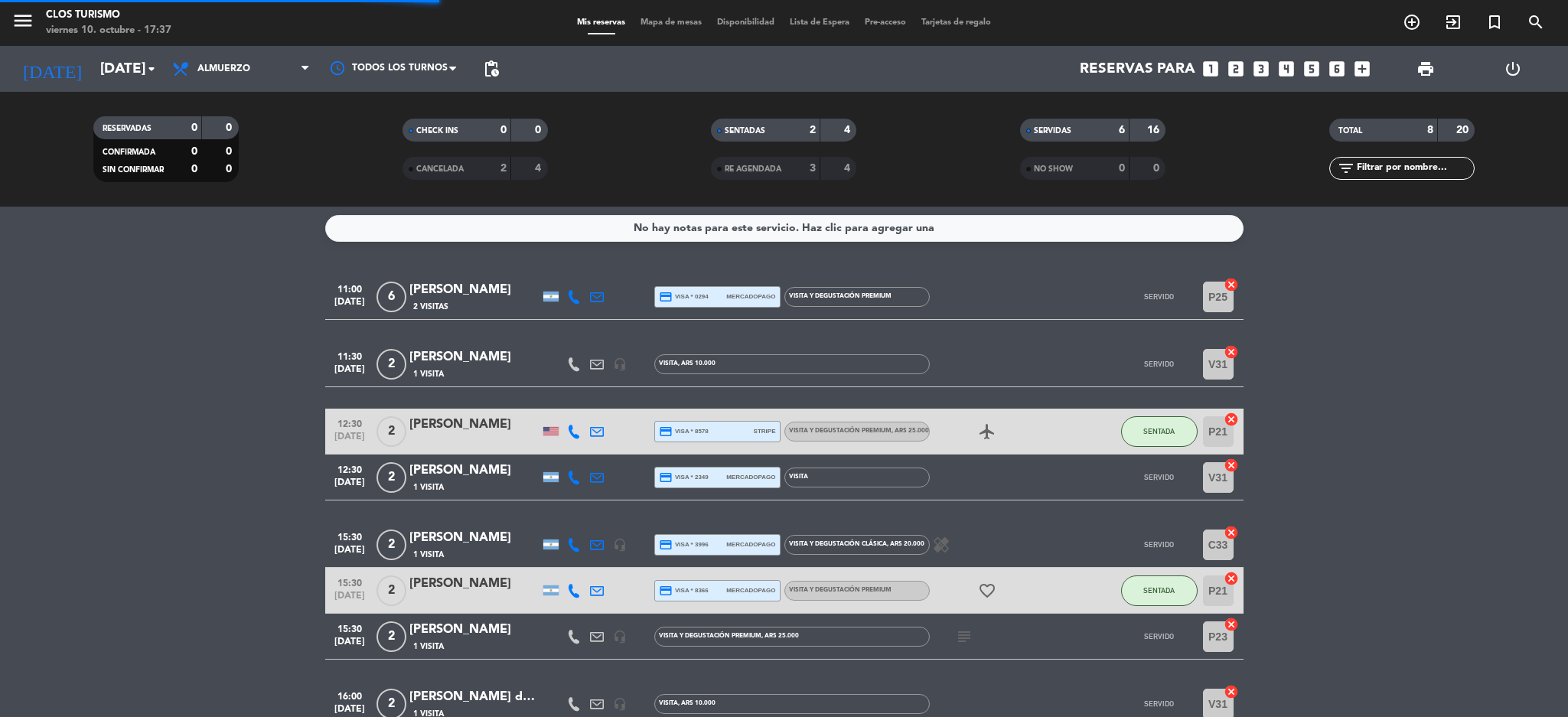
scroll to position [0, 0]
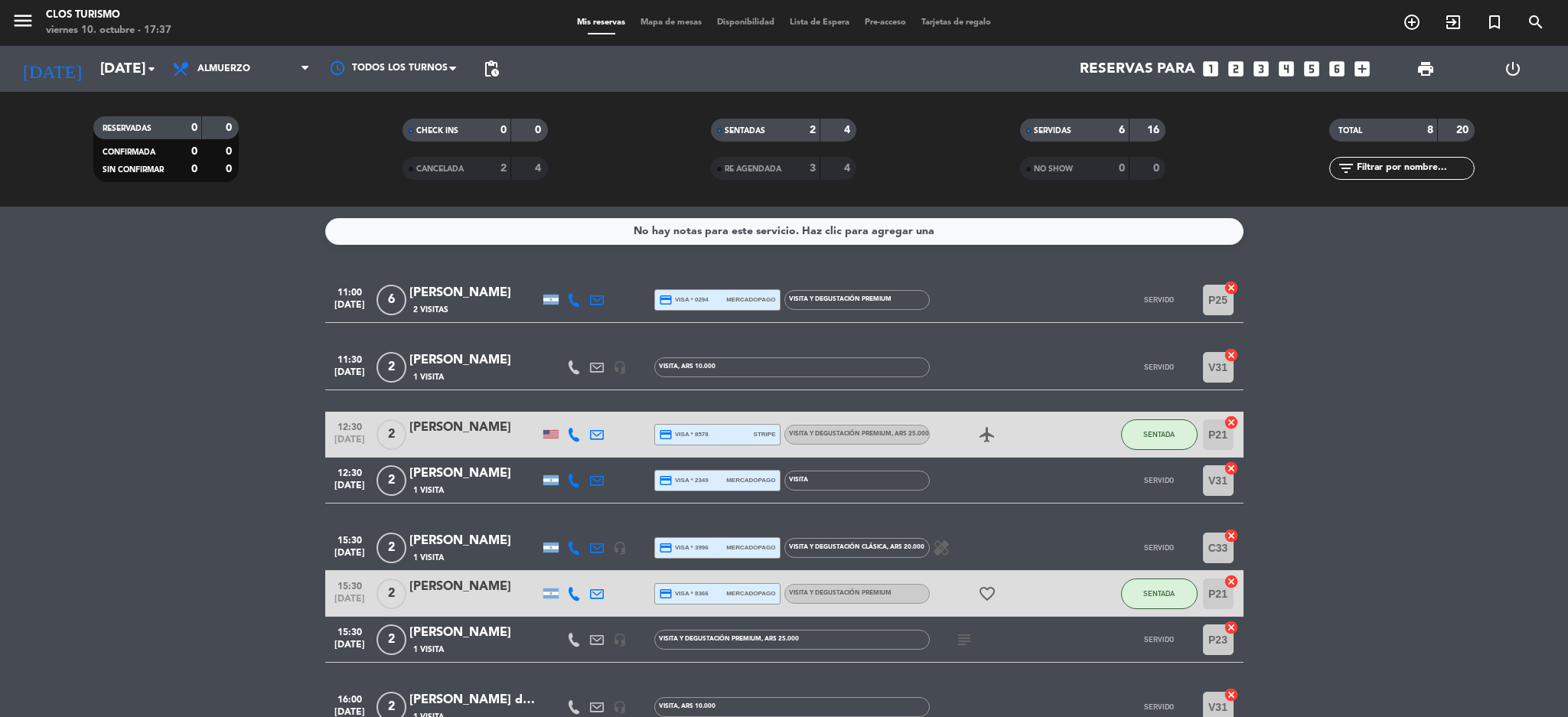
click at [465, 431] on div "[PERSON_NAME]" at bounding box center [475, 427] width 130 height 20
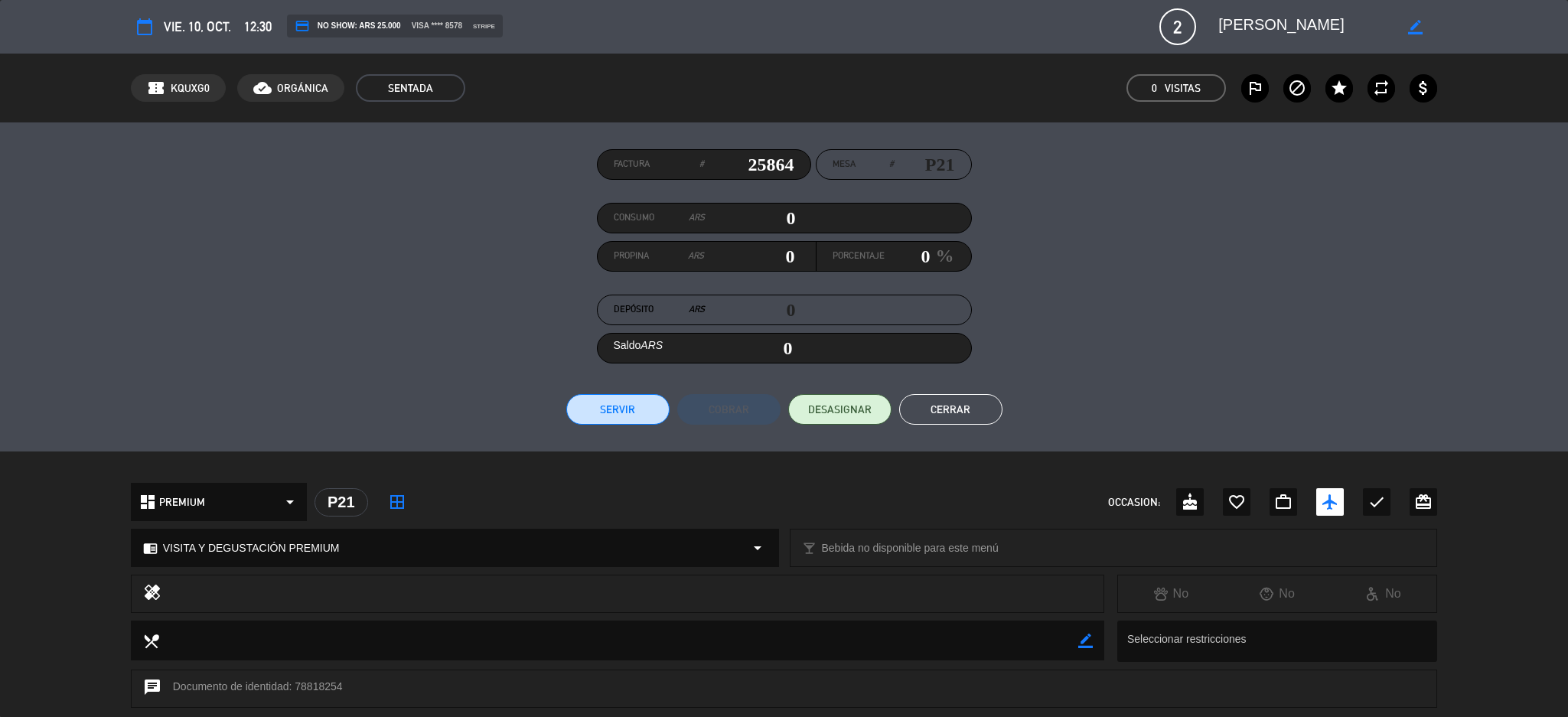
click at [948, 404] on button "Cerrar" at bounding box center [950, 408] width 104 height 31
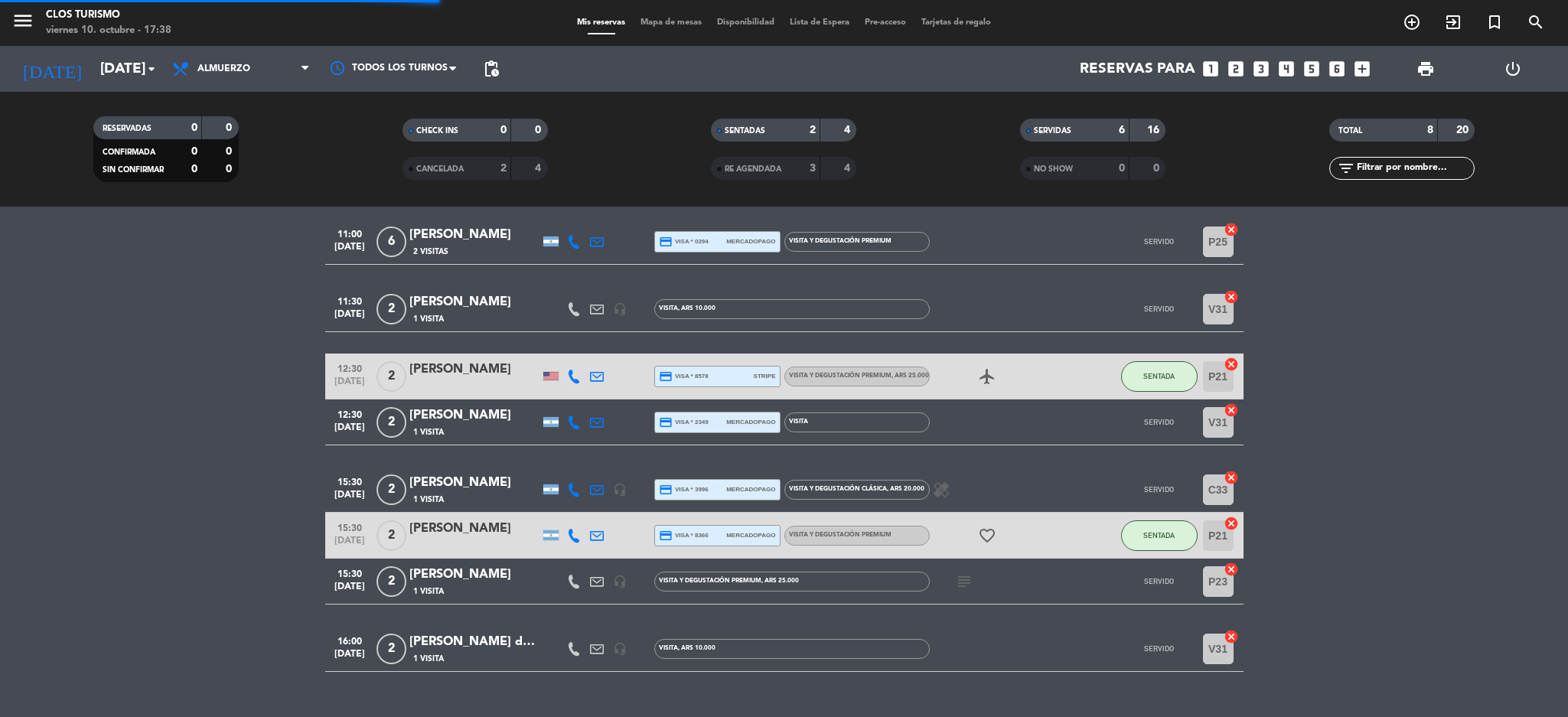
scroll to position [90, 0]
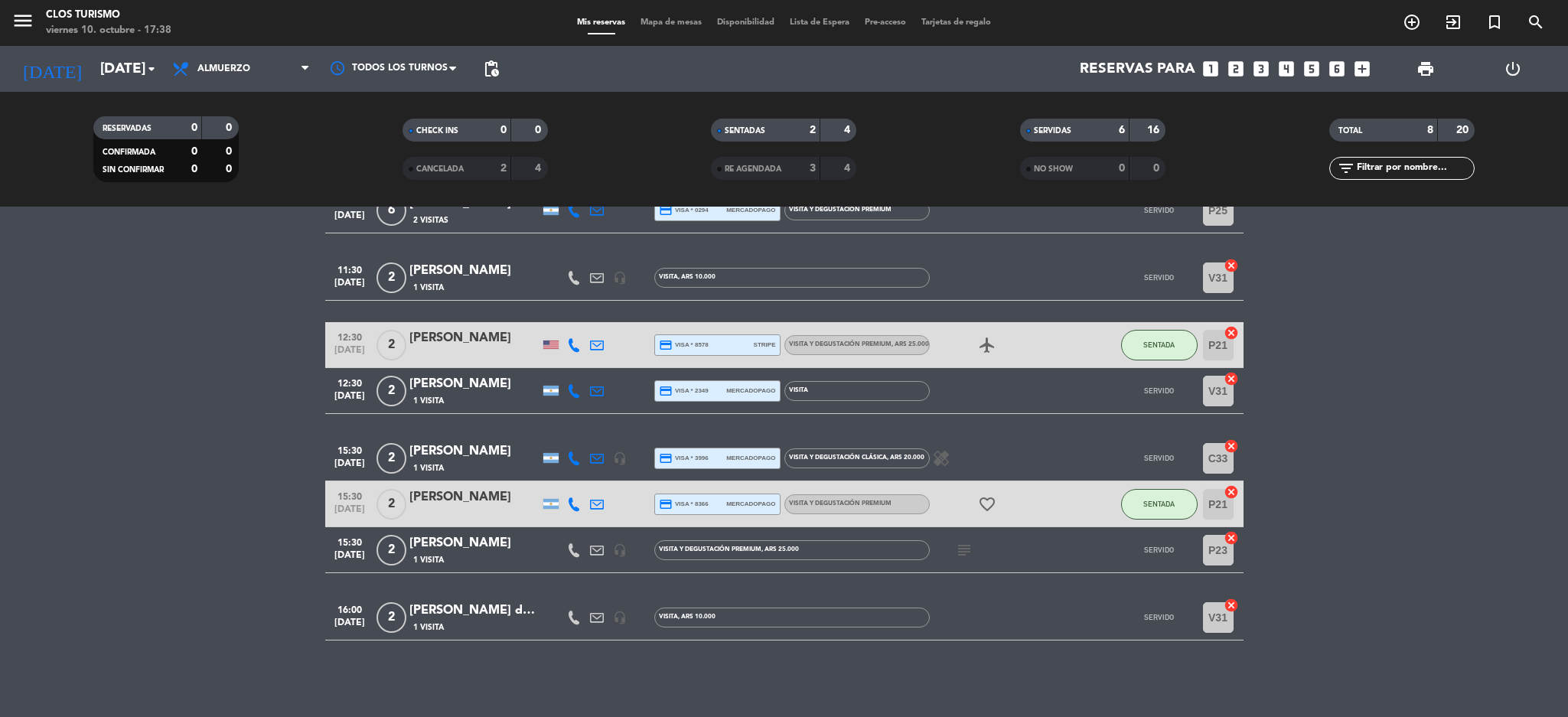
click at [453, 457] on div "[PERSON_NAME]" at bounding box center [475, 451] width 130 height 20
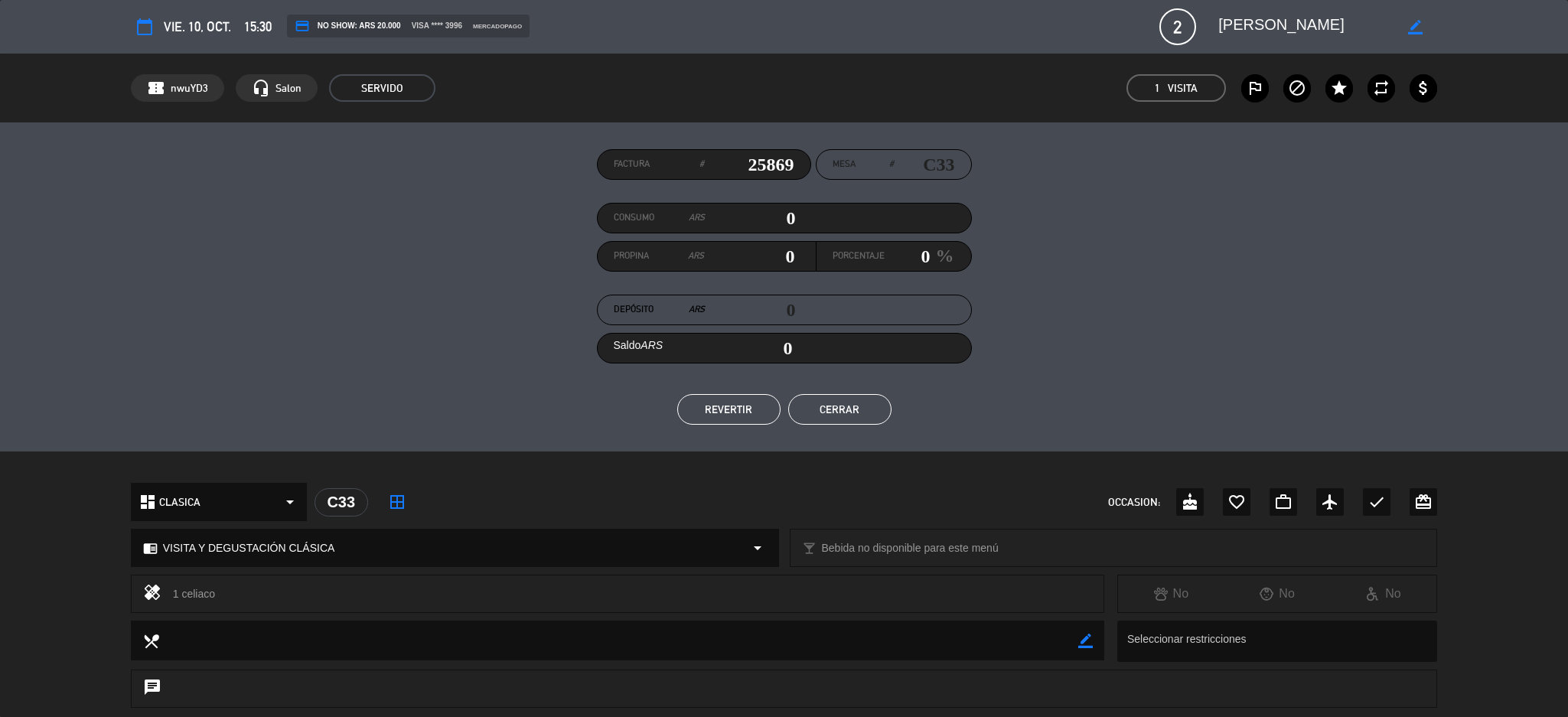
click at [854, 399] on button "Cerrar" at bounding box center [840, 408] width 104 height 31
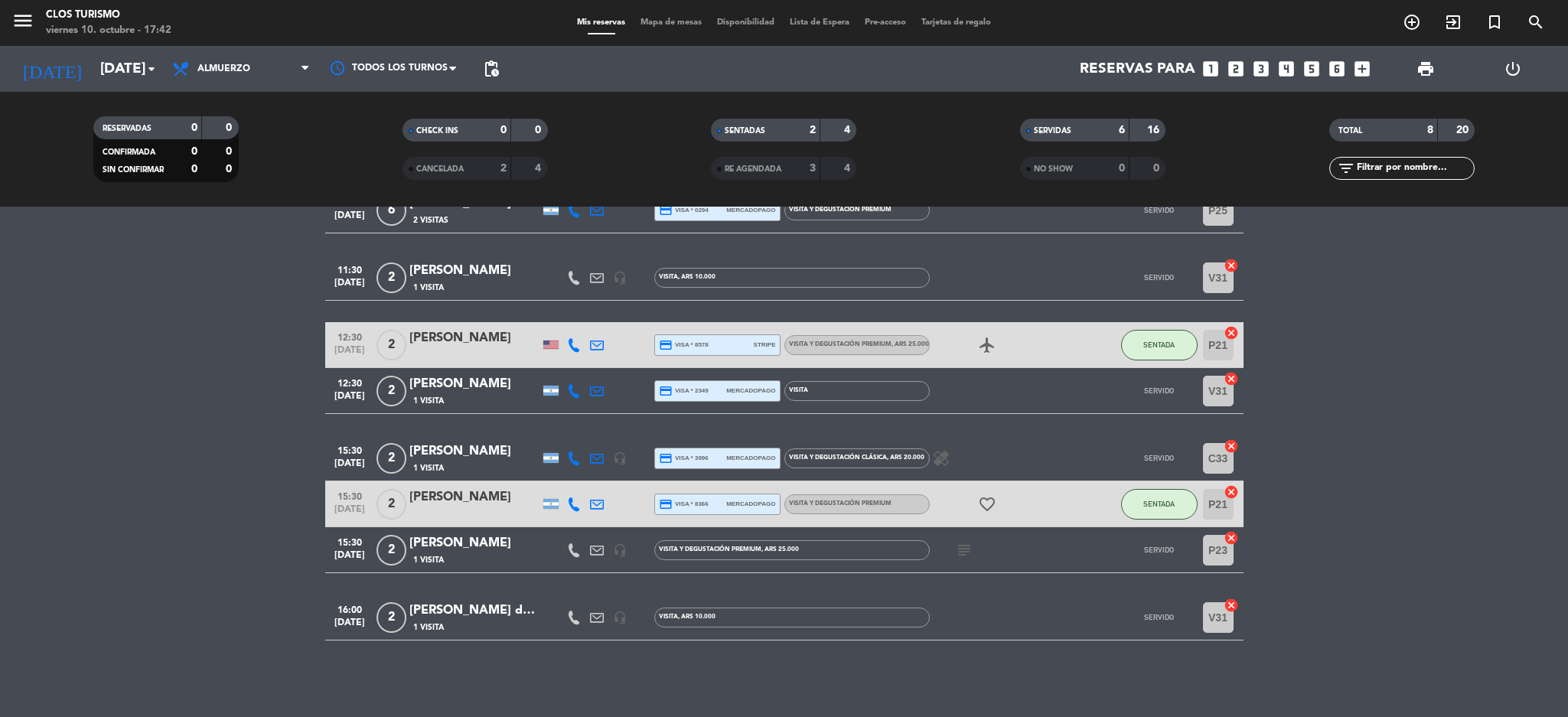
click at [452, 345] on div "[PERSON_NAME]" at bounding box center [475, 338] width 130 height 20
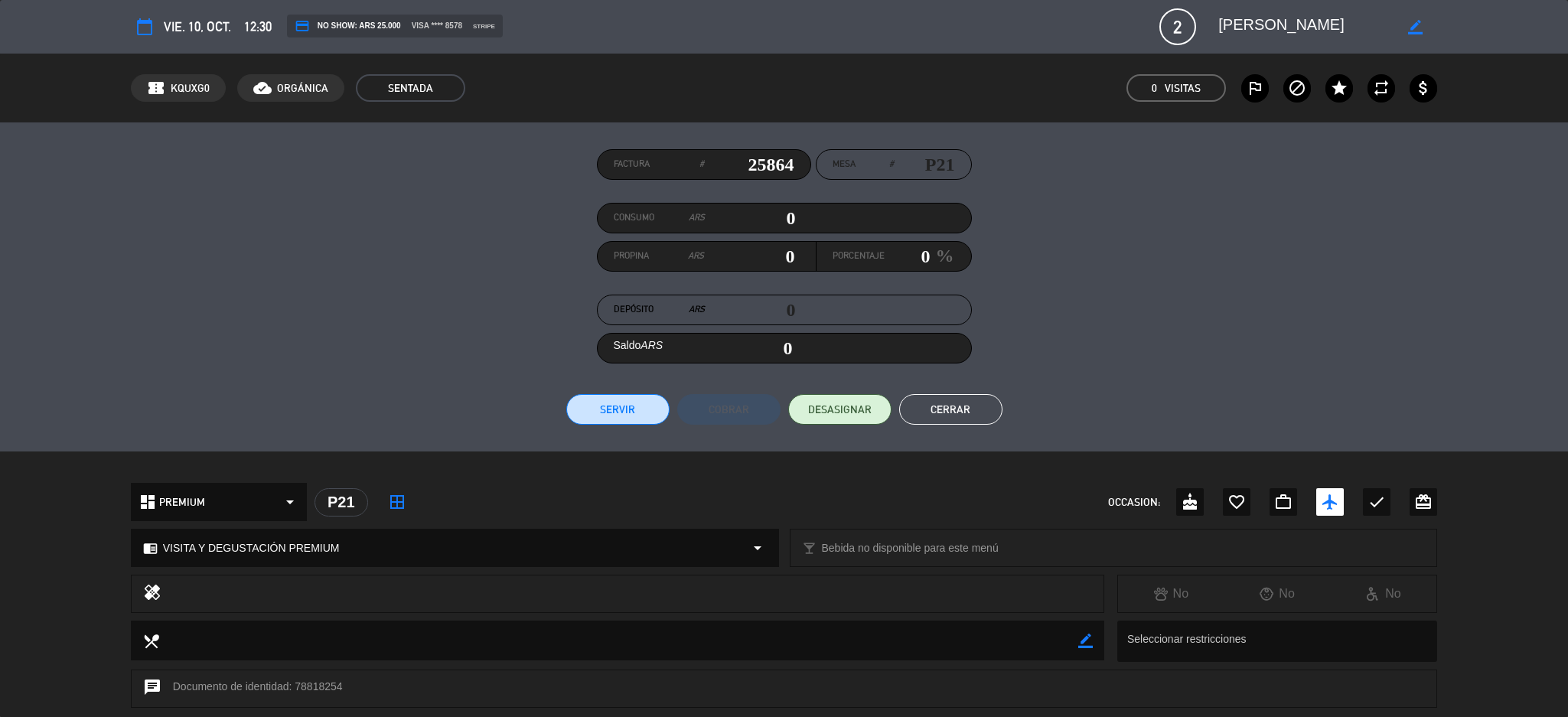
click at [758, 166] on input "25864" at bounding box center [749, 164] width 91 height 23
type input "25872"
click at [604, 415] on button "Servir" at bounding box center [618, 408] width 104 height 31
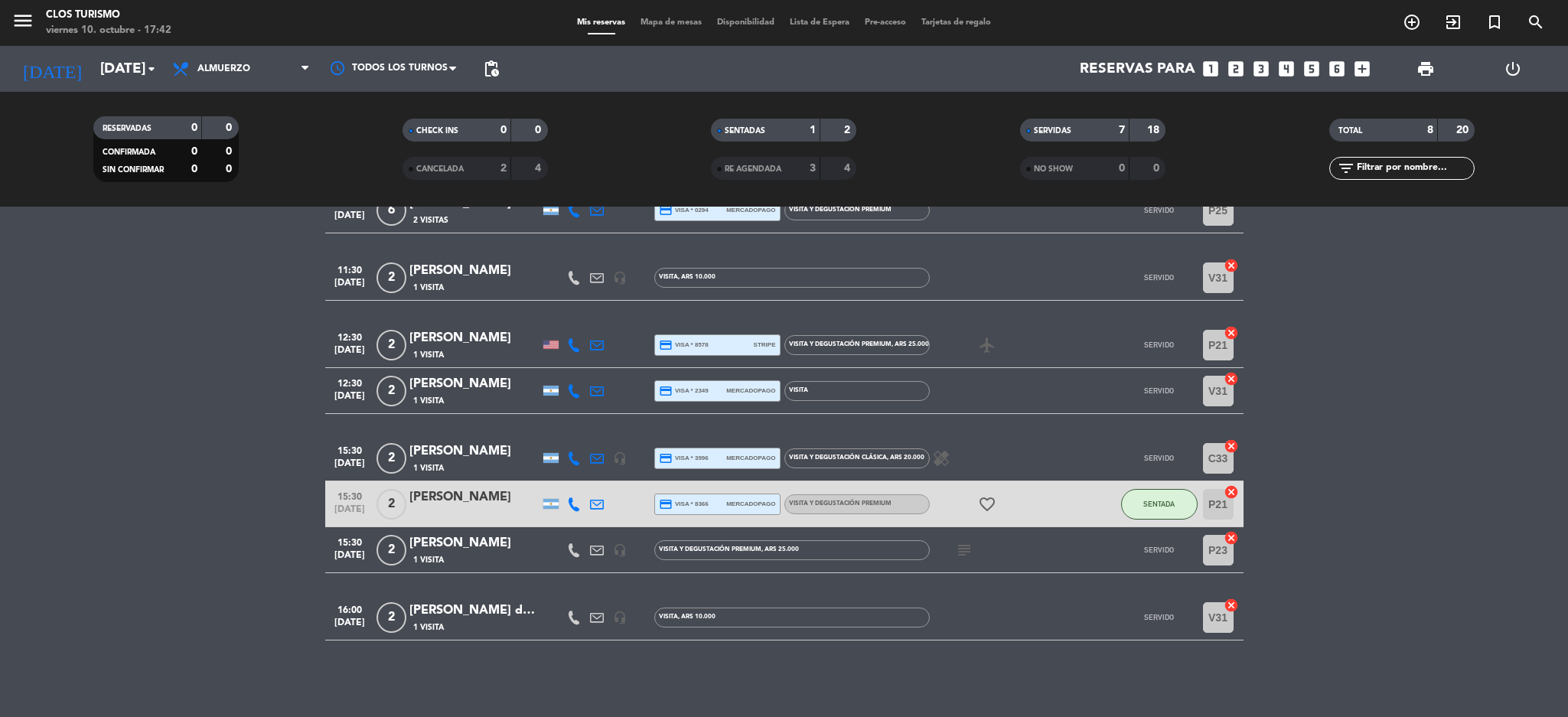
click at [432, 489] on div "[PERSON_NAME]" at bounding box center [475, 497] width 130 height 20
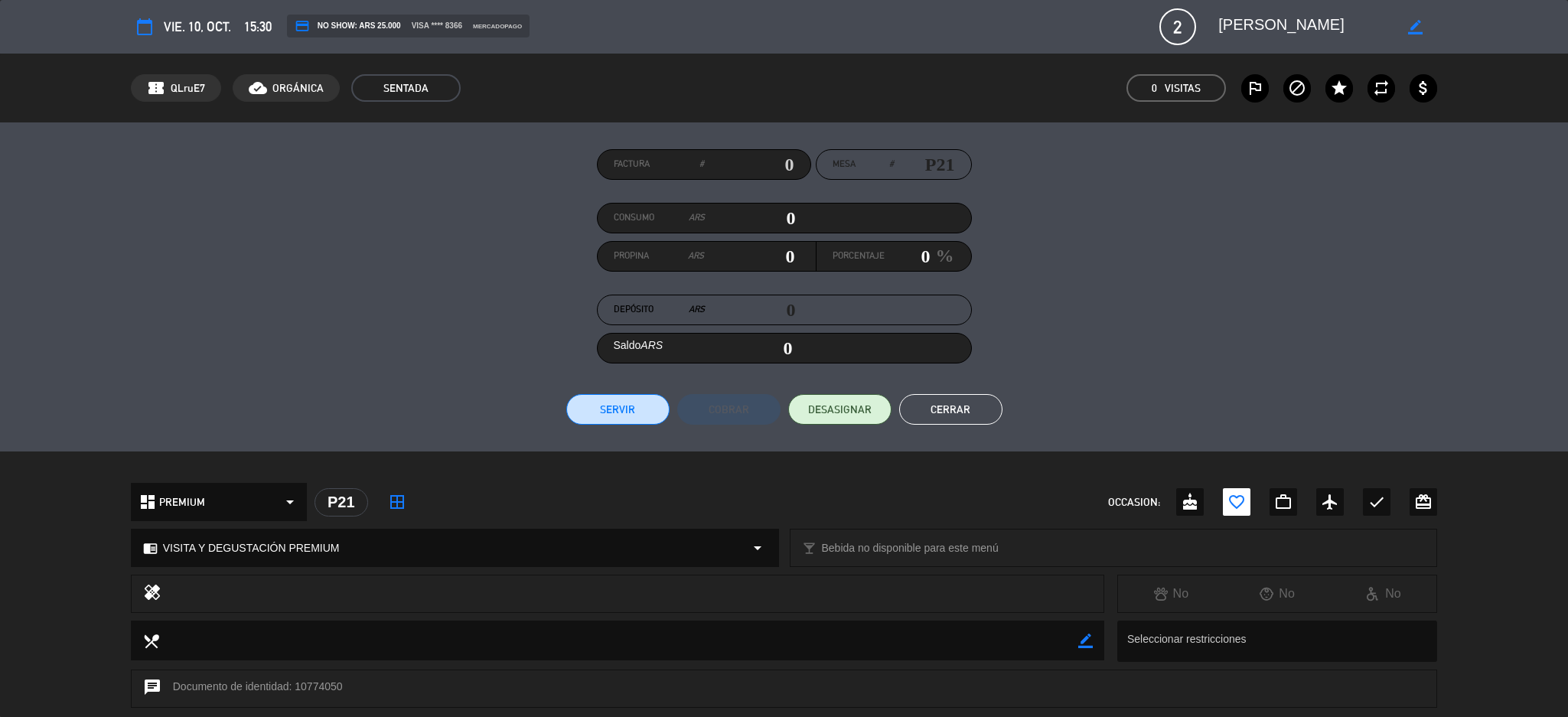
click at [742, 169] on input "text" at bounding box center [749, 164] width 91 height 23
type input "25873"
click at [633, 410] on button "Servir" at bounding box center [618, 408] width 104 height 31
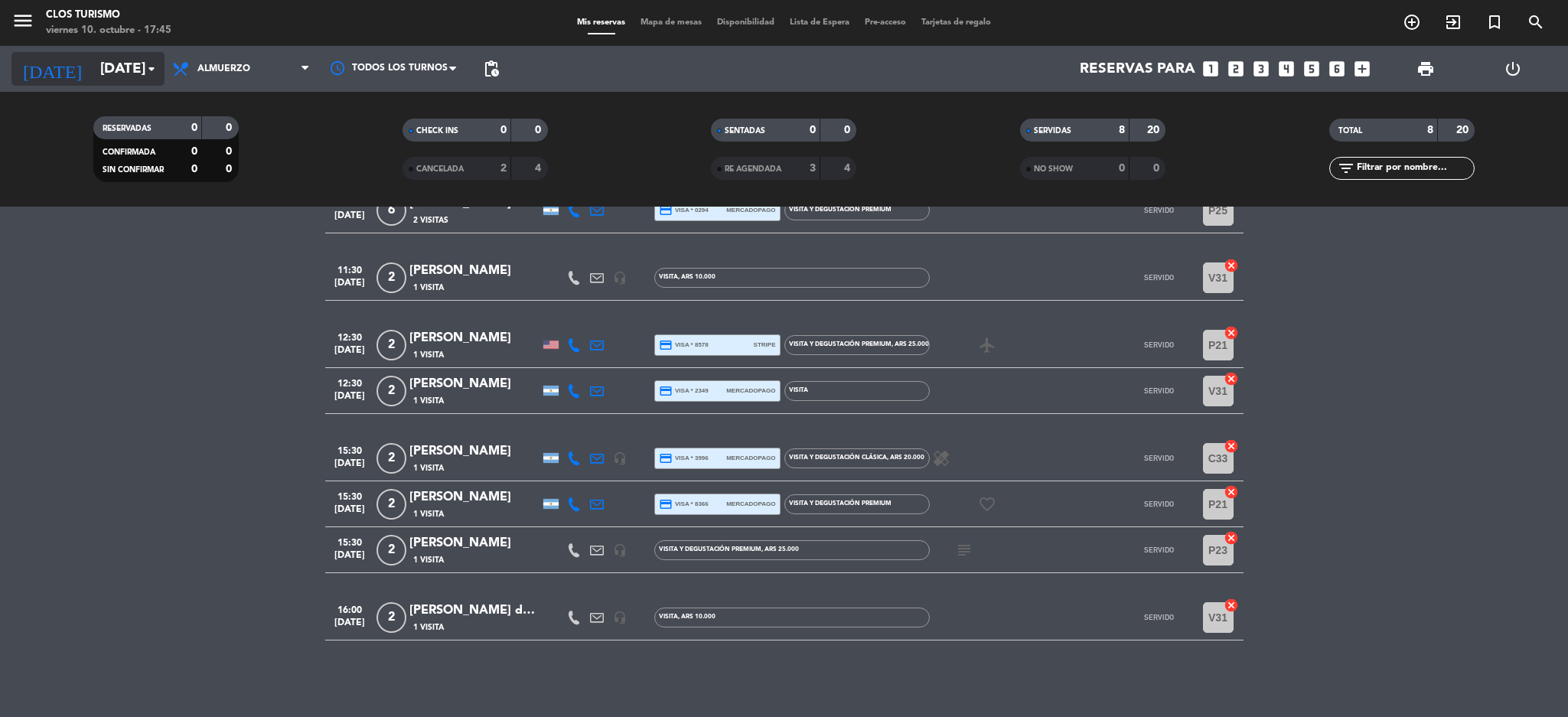
click at [93, 53] on input "[DATE]" at bounding box center [185, 69] width 185 height 33
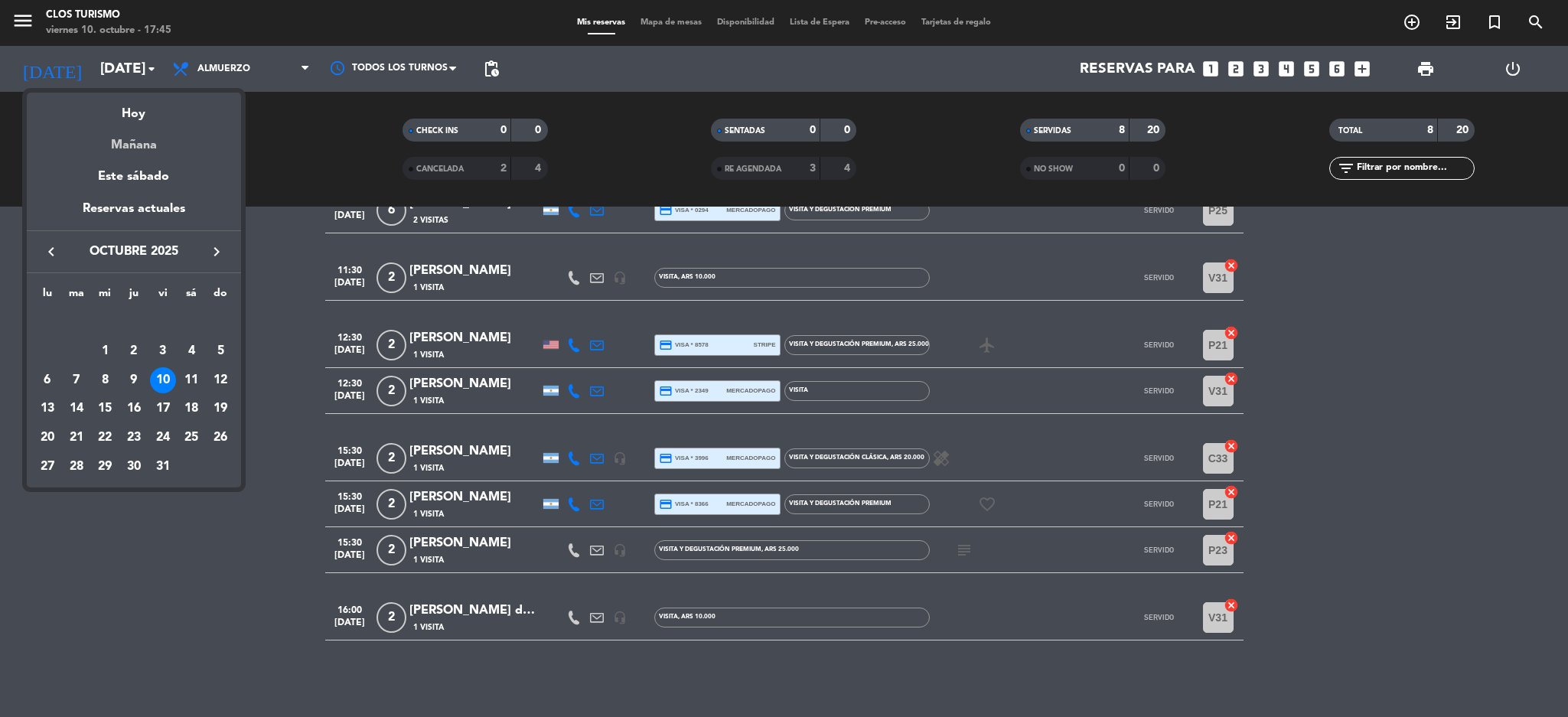
click at [149, 148] on div "Mañana" at bounding box center [133, 140] width 214 height 32
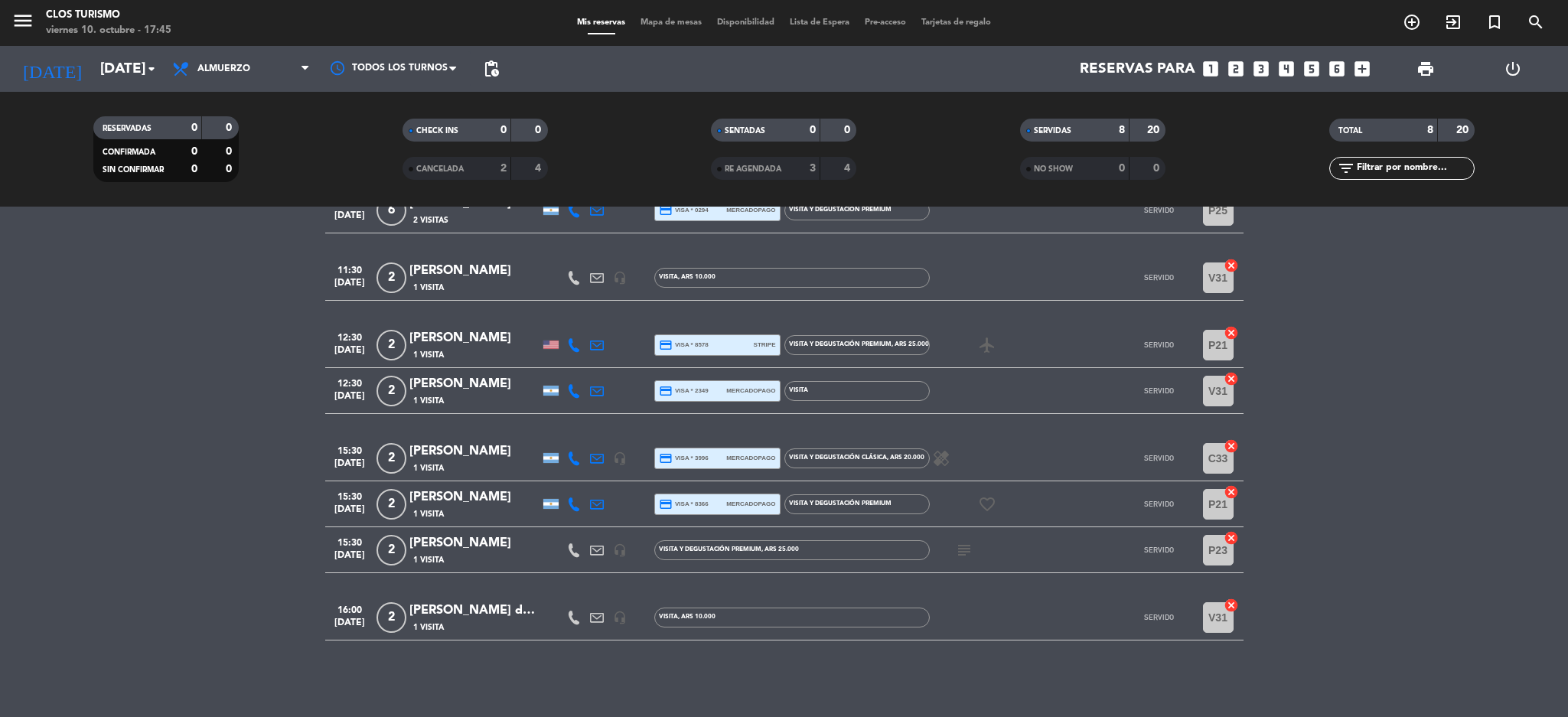
type input "[DATE]"
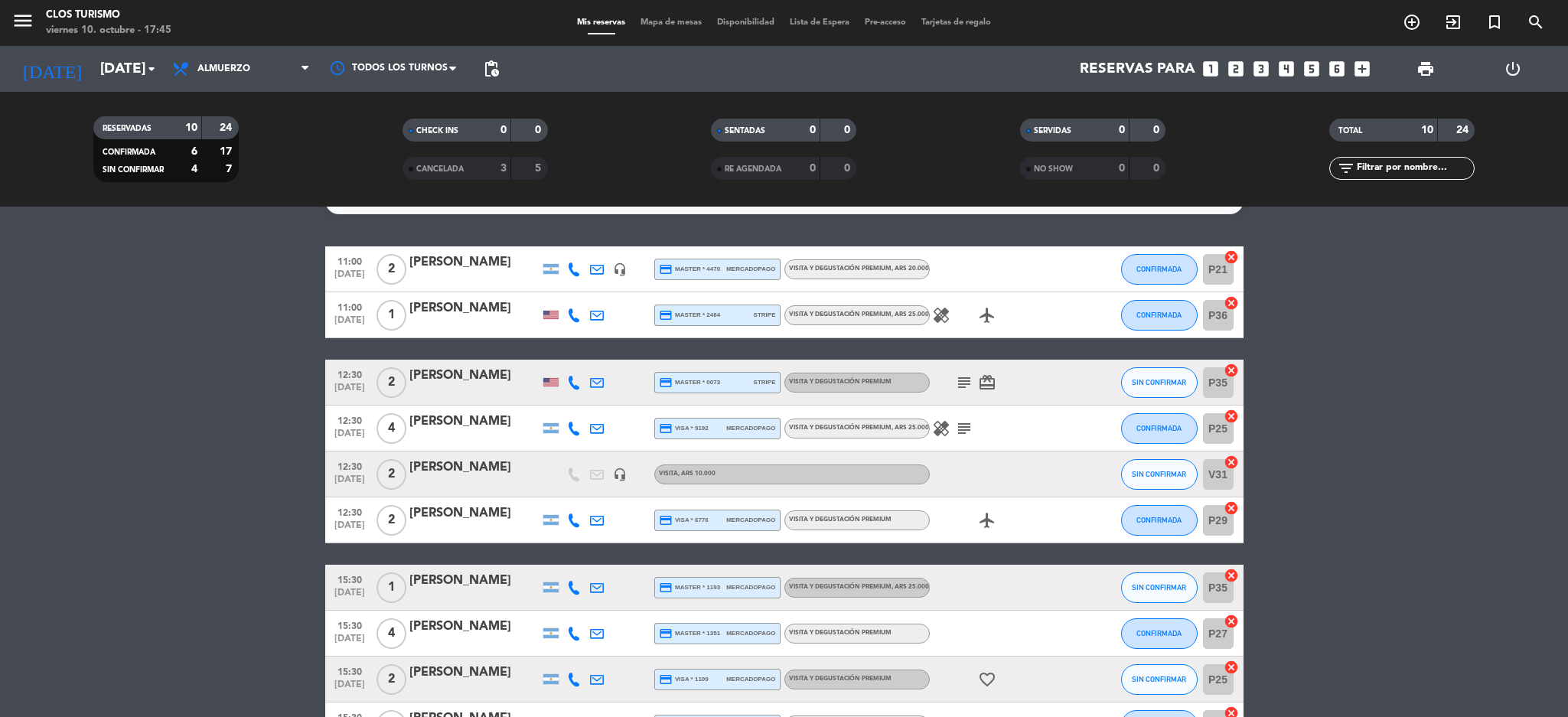
scroll to position [0, 0]
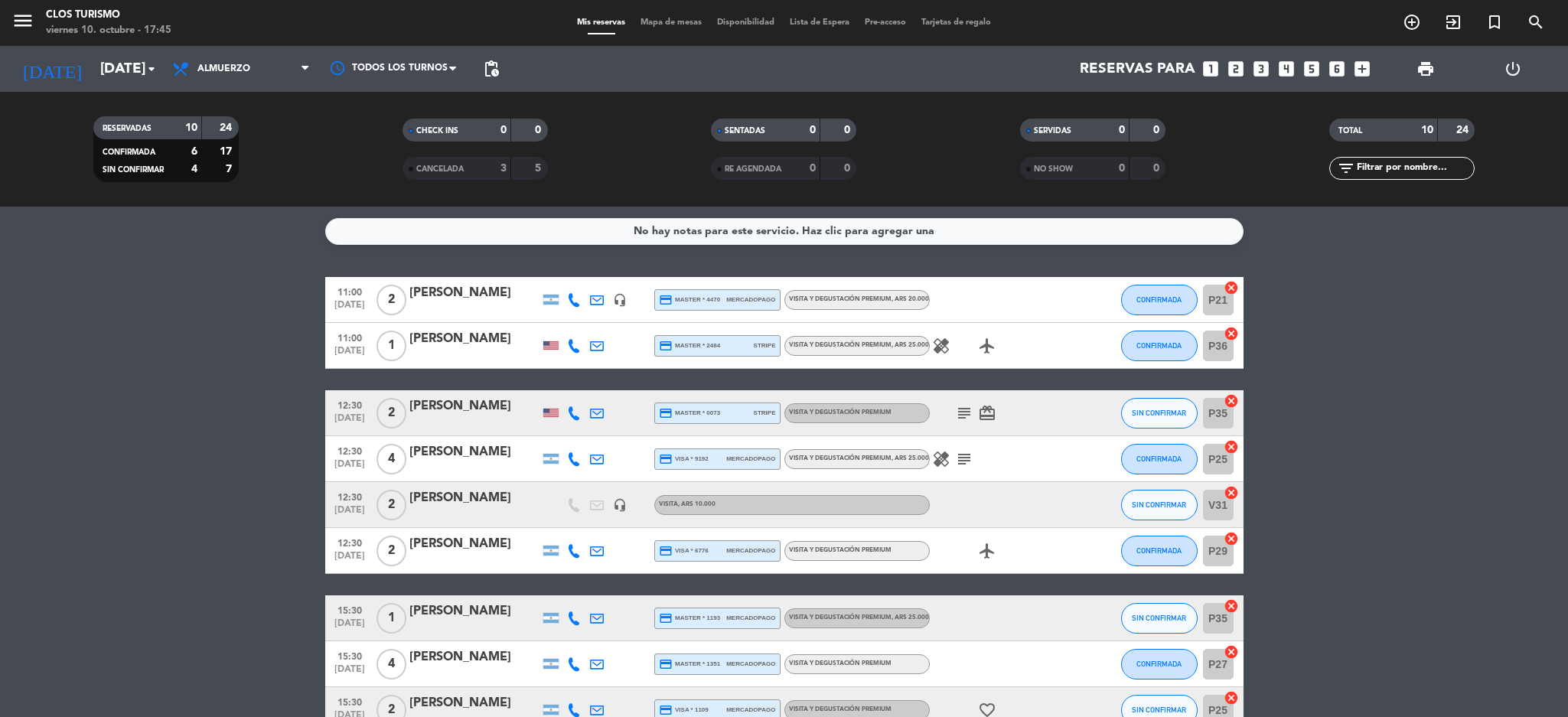
click at [567, 344] on icon at bounding box center [574, 346] width 14 height 14
click at [550, 324] on span "Copiar" at bounding box center [565, 320] width 33 height 16
click at [5, 468] on bookings-row "11:00 [DATE] 2 [PERSON_NAME] headset_mic credit_card master * 4470 mercadopago …" at bounding box center [784, 528] width 1568 height 502
